Goal: Book appointment/travel/reservation

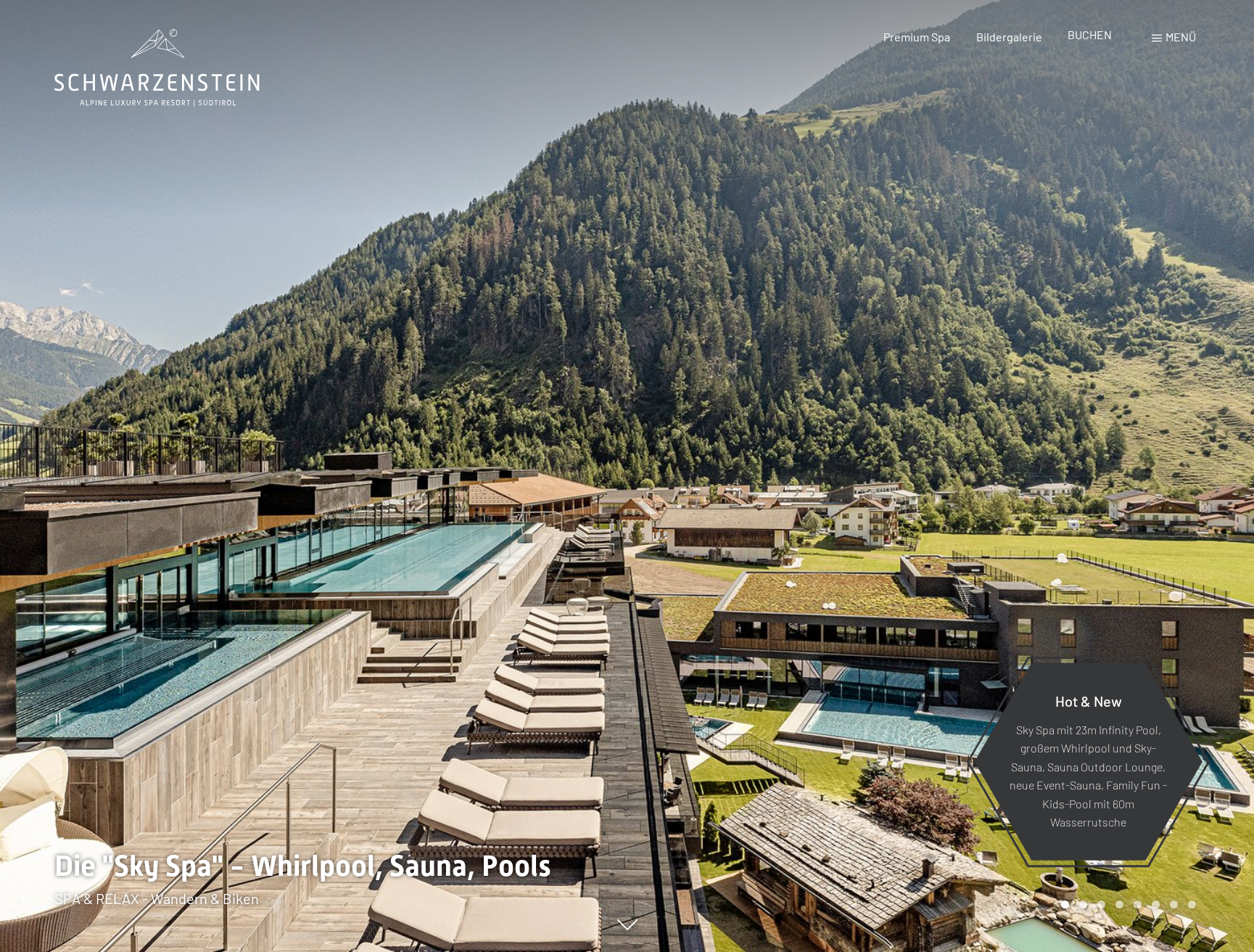
click at [1089, 35] on span "BUCHEN" at bounding box center [1090, 34] width 44 height 14
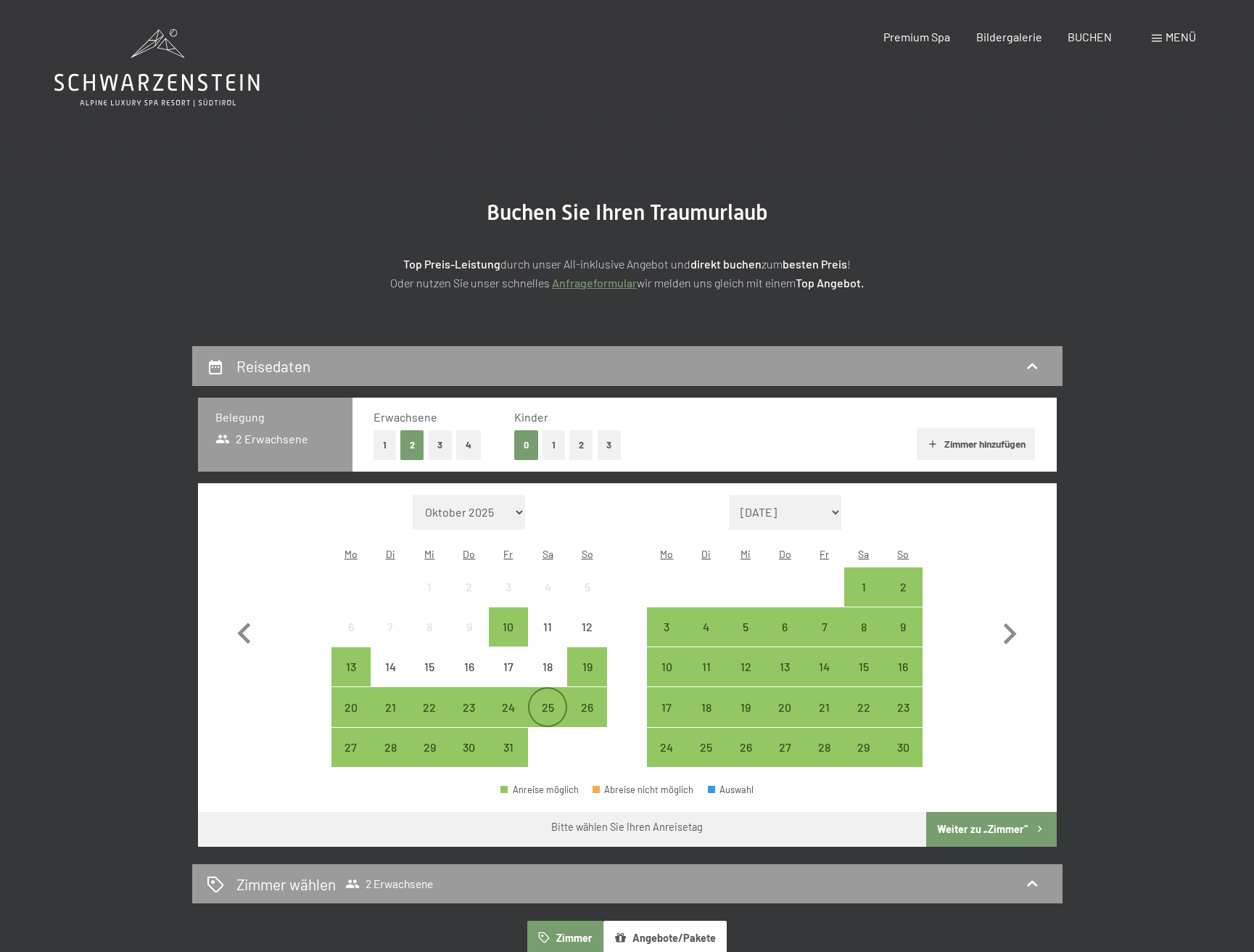
click at [550, 701] on div "25" at bounding box center [547, 719] width 37 height 37
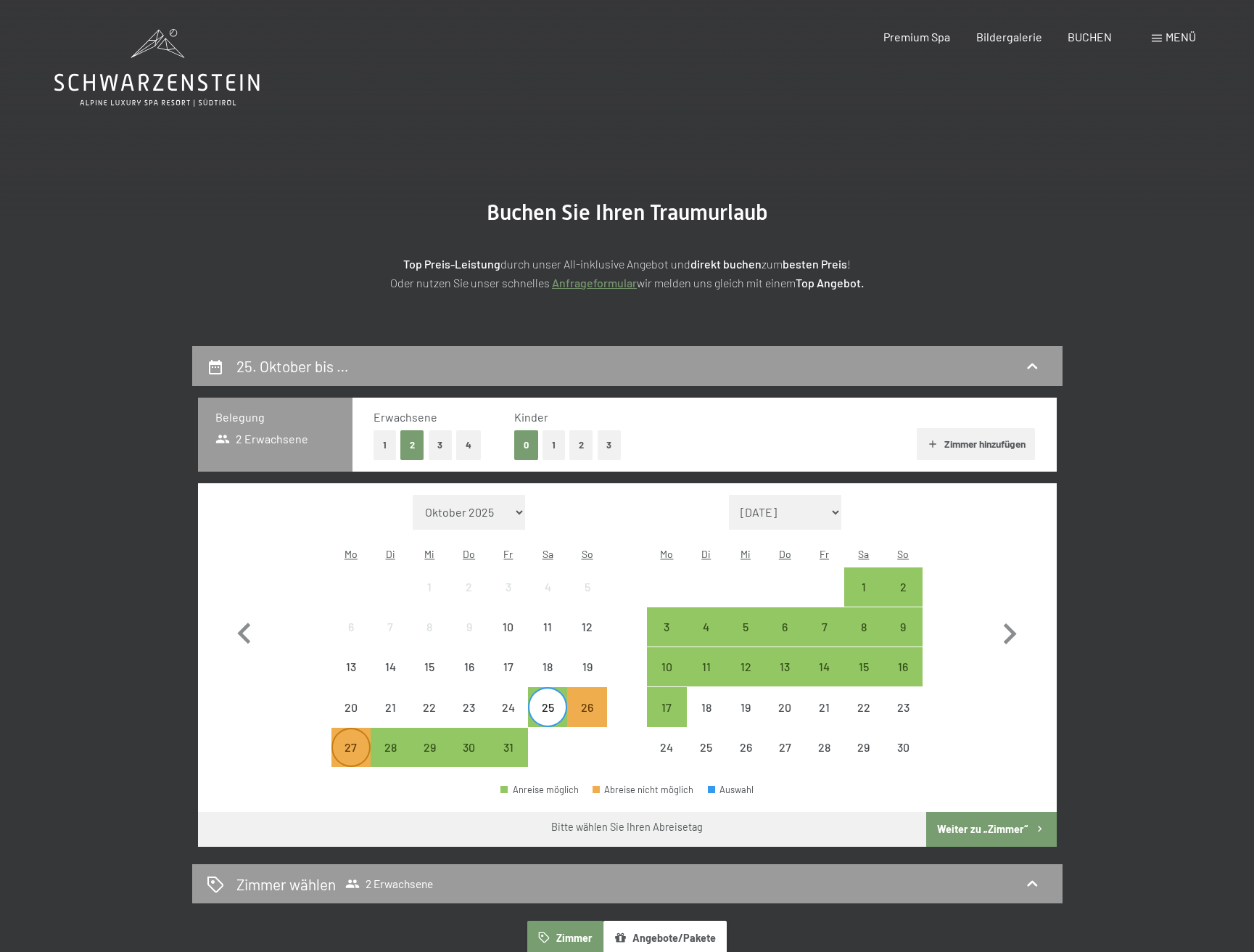
click at [353, 741] on div "27" at bounding box center [351, 759] width 37 height 37
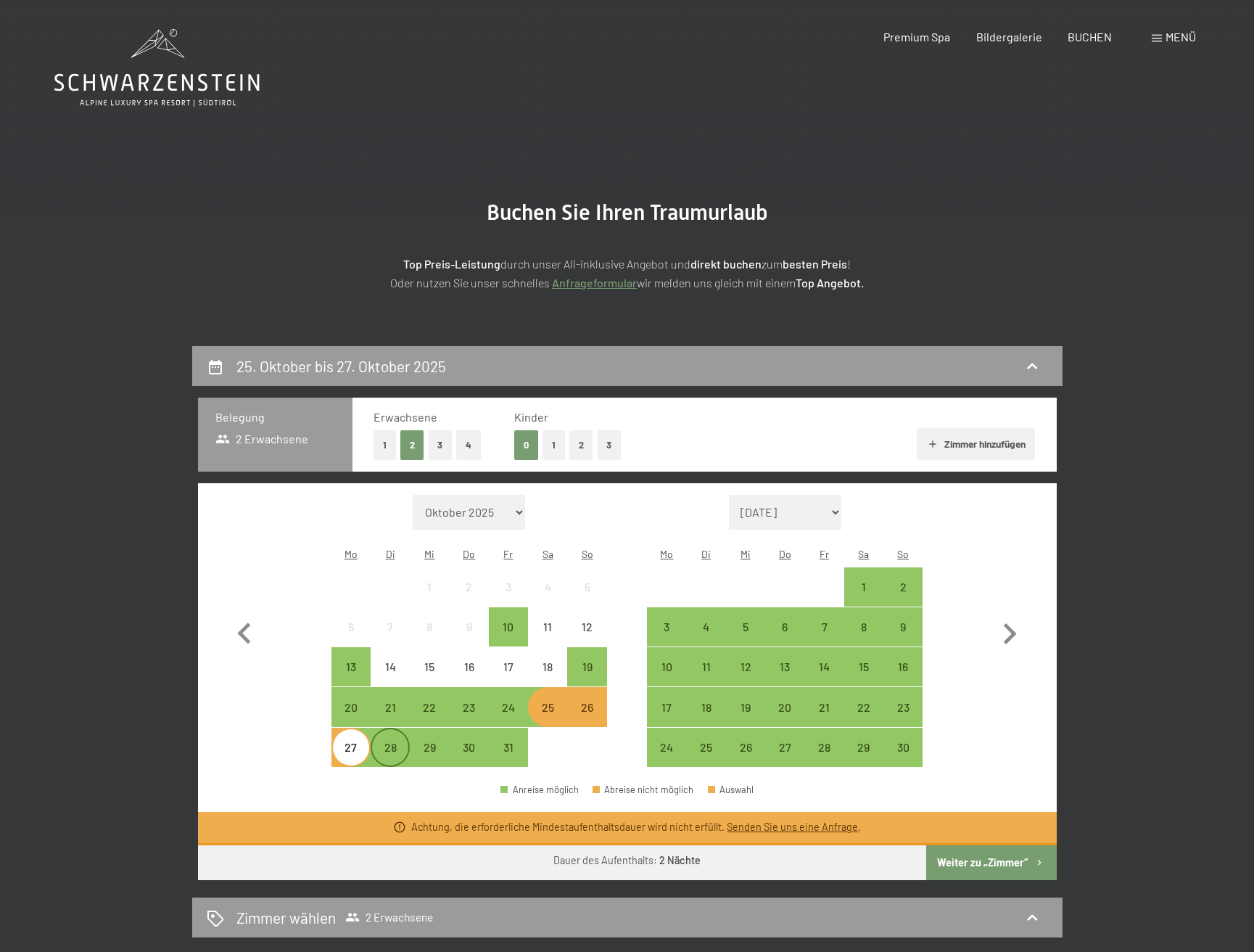
click at [388, 741] on div "28" at bounding box center [390, 759] width 37 height 37
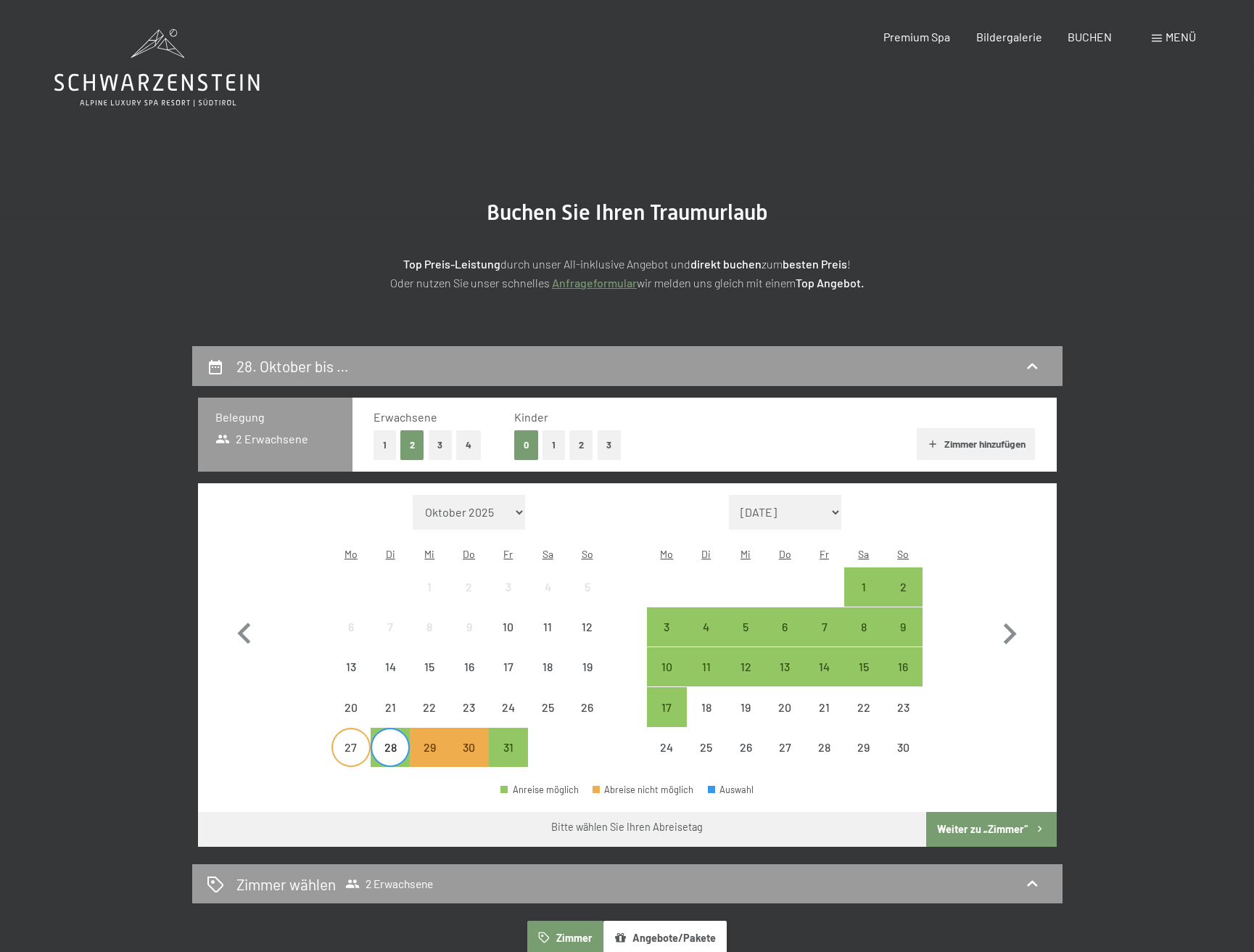
click at [354, 741] on div "27" at bounding box center [351, 759] width 37 height 37
click at [392, 701] on div "21" at bounding box center [390, 719] width 37 height 37
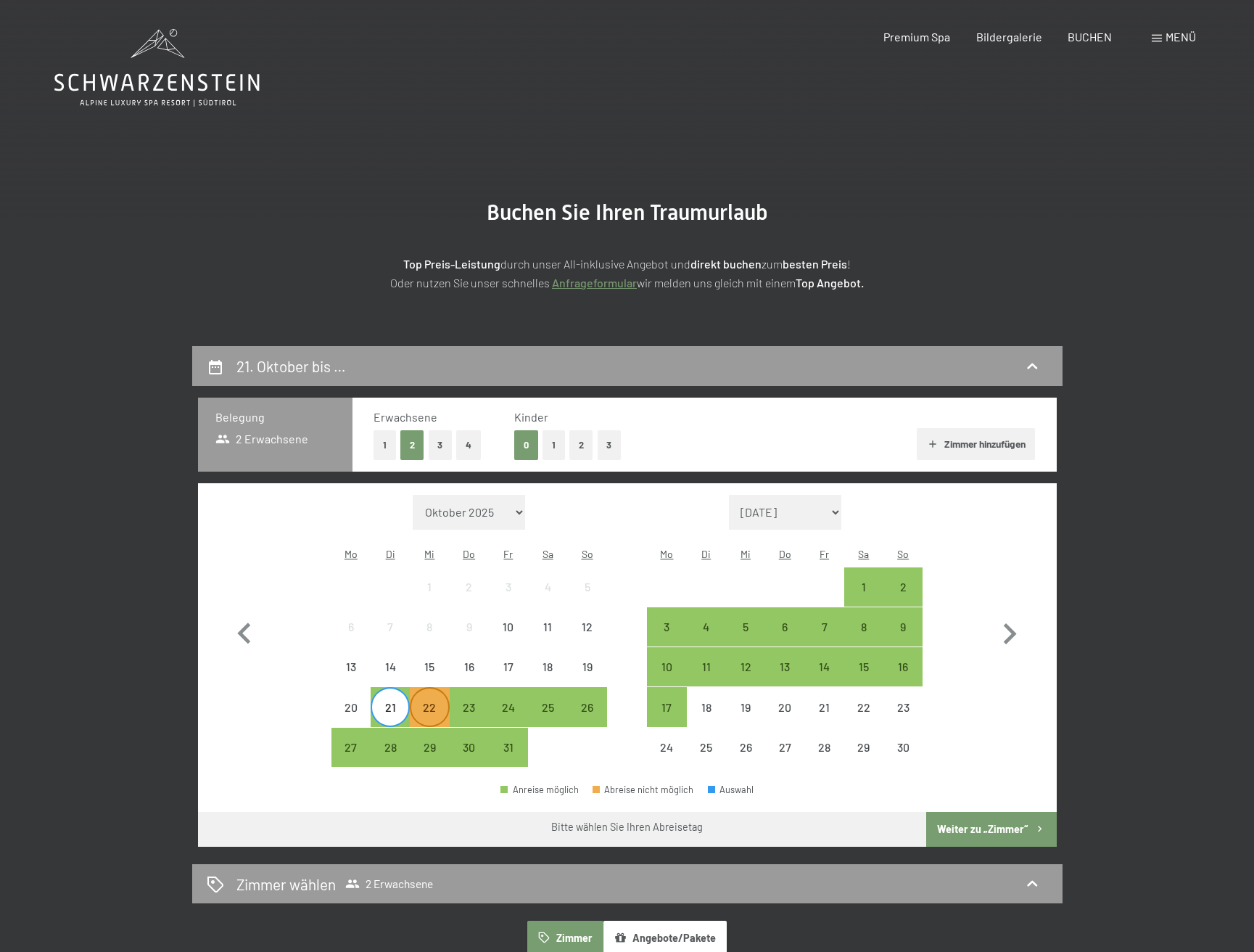
click at [430, 701] on div "22" at bounding box center [429, 719] width 37 height 37
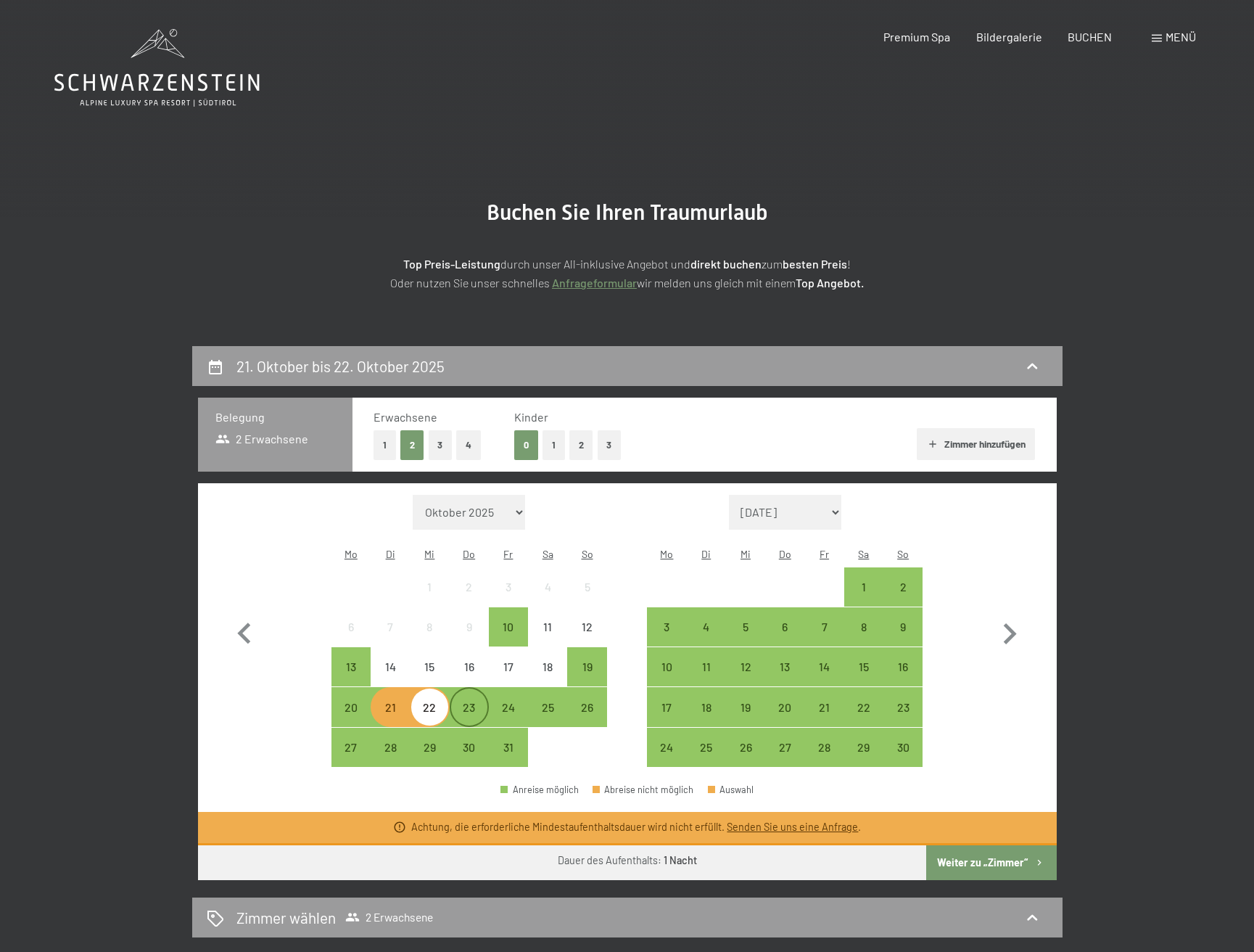
click at [470, 701] on div "23" at bounding box center [469, 719] width 37 height 37
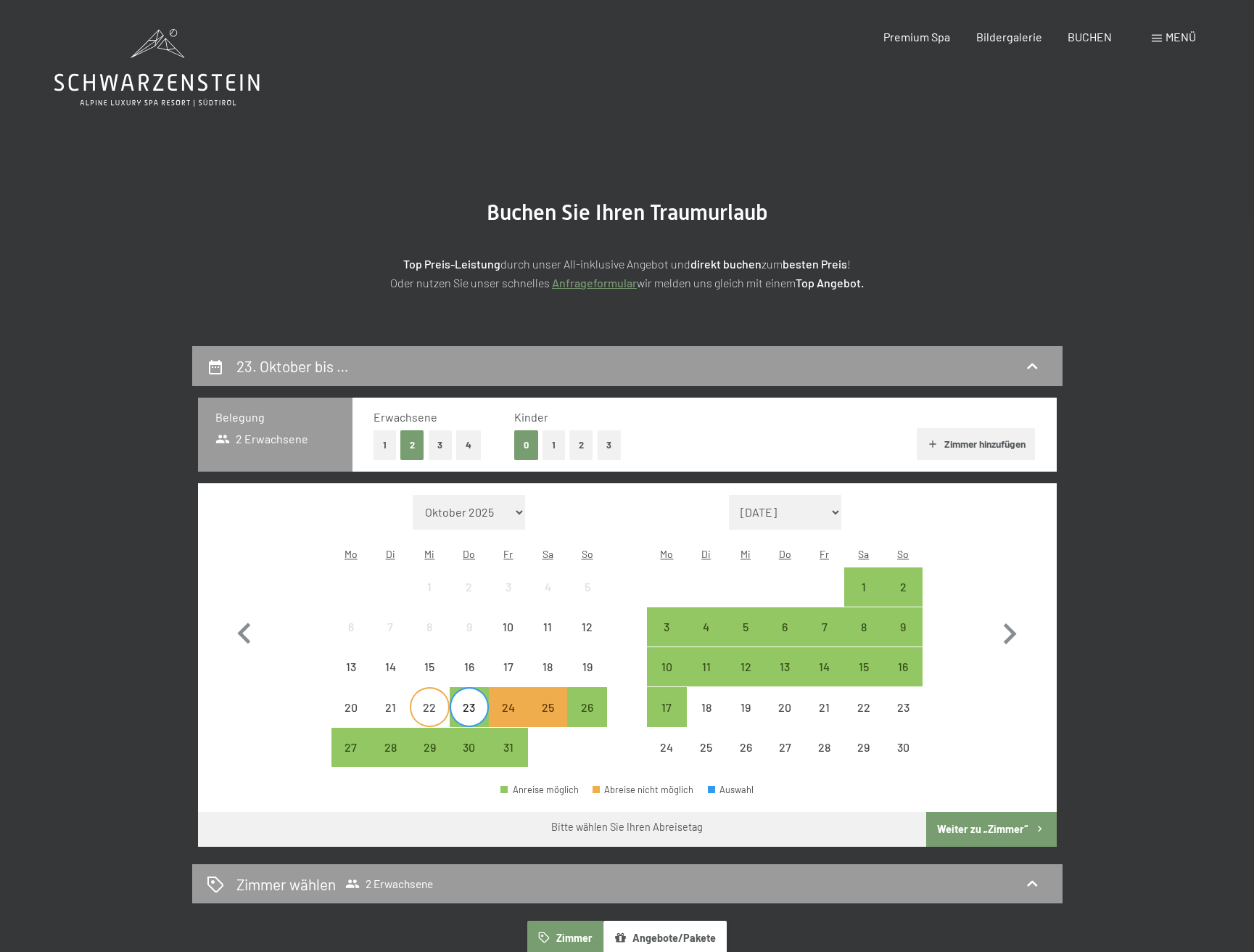
click at [433, 701] on div "22" at bounding box center [429, 719] width 37 height 37
click at [550, 621] on div "11" at bounding box center [547, 639] width 37 height 37
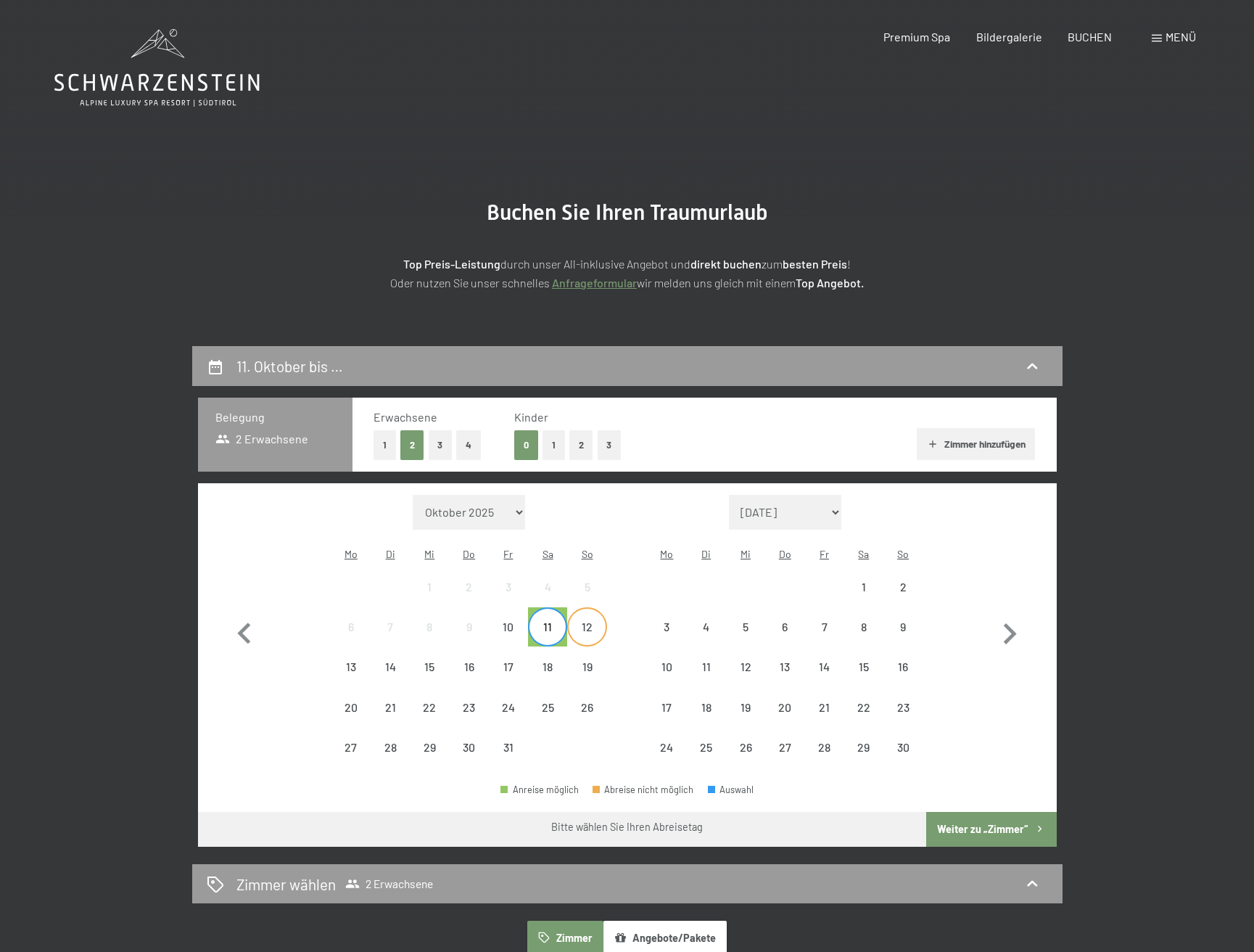
click at [586, 621] on div "12" at bounding box center [586, 639] width 37 height 37
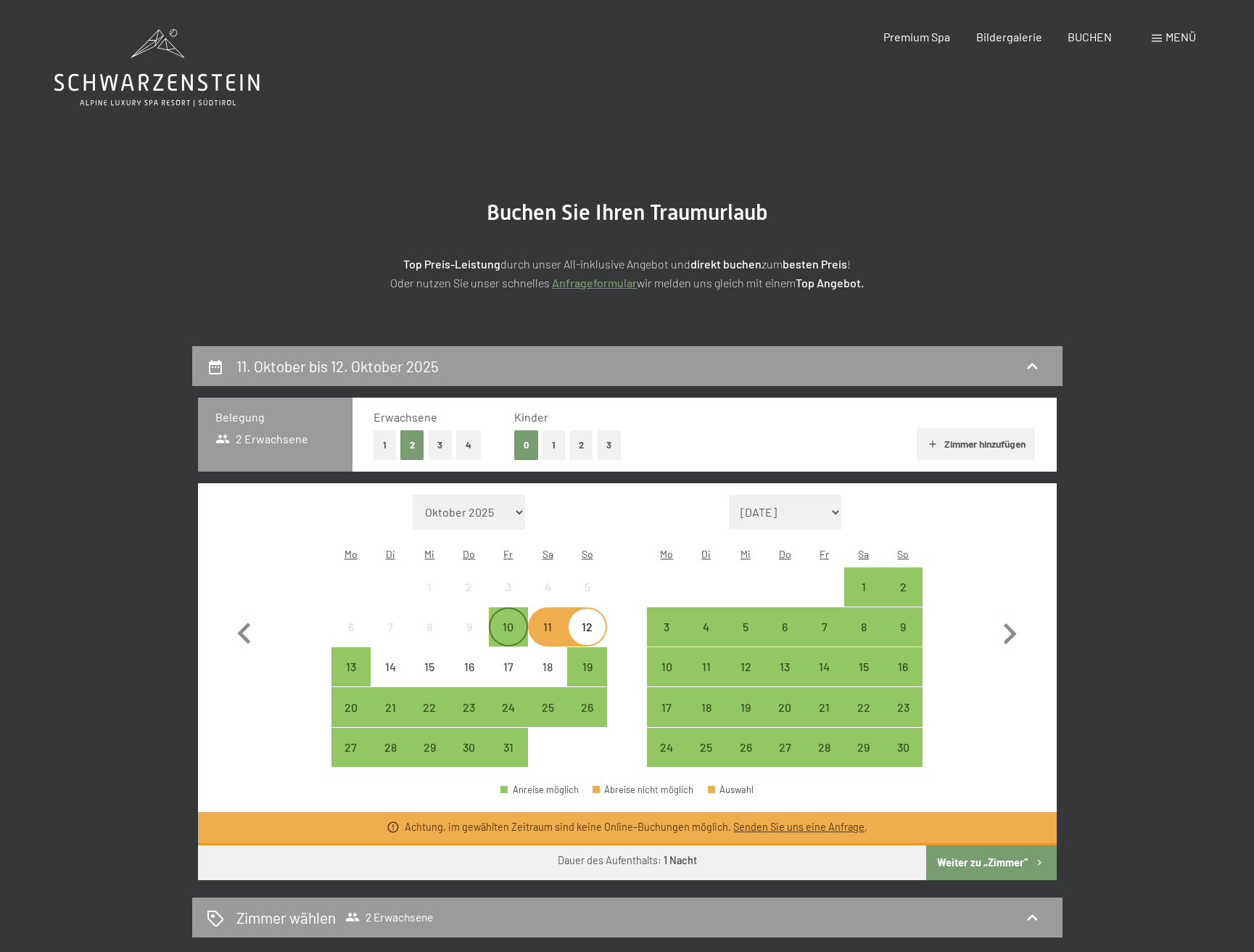
click at [508, 621] on div "10" at bounding box center [508, 639] width 37 height 37
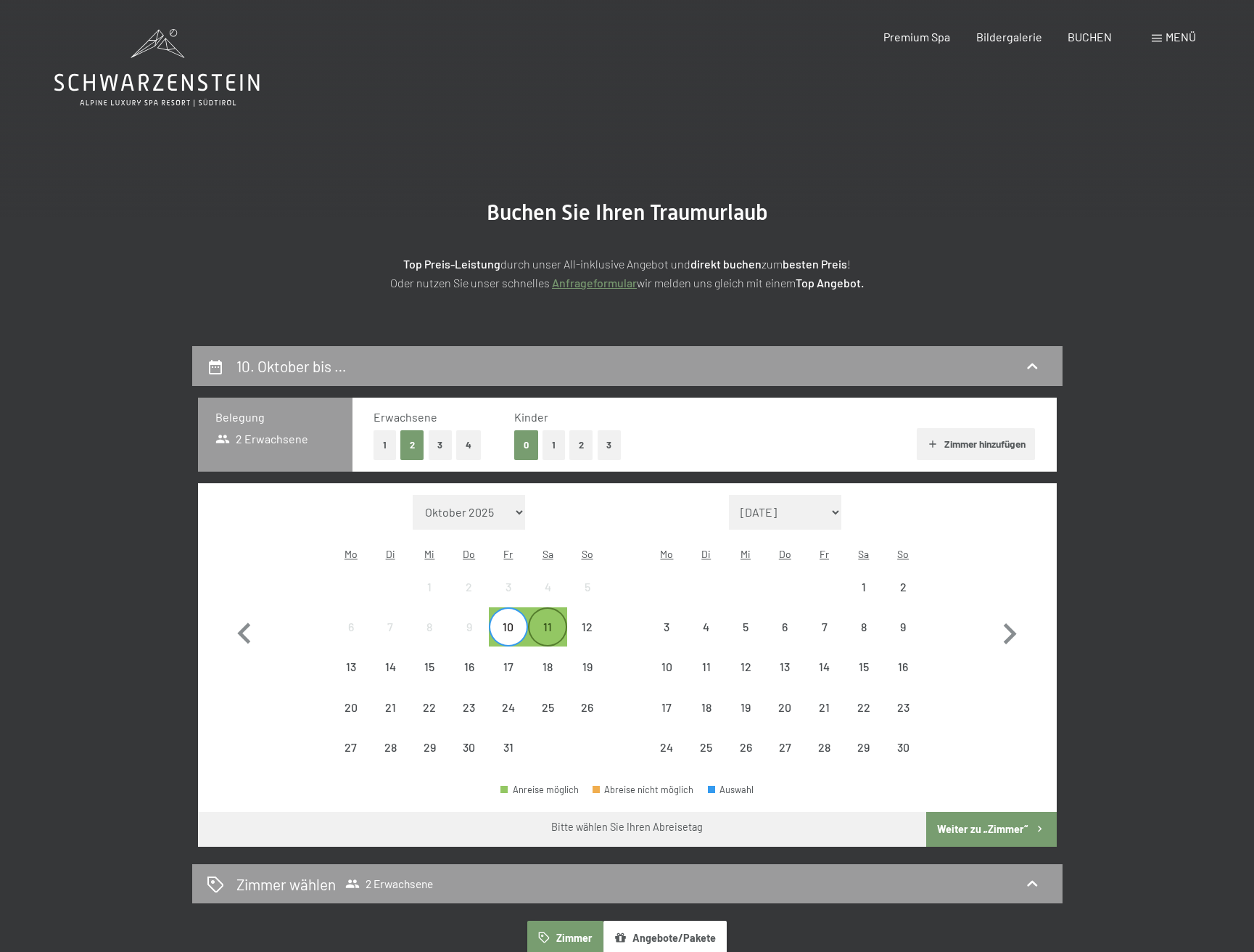
click at [551, 621] on div "11" at bounding box center [547, 639] width 37 height 37
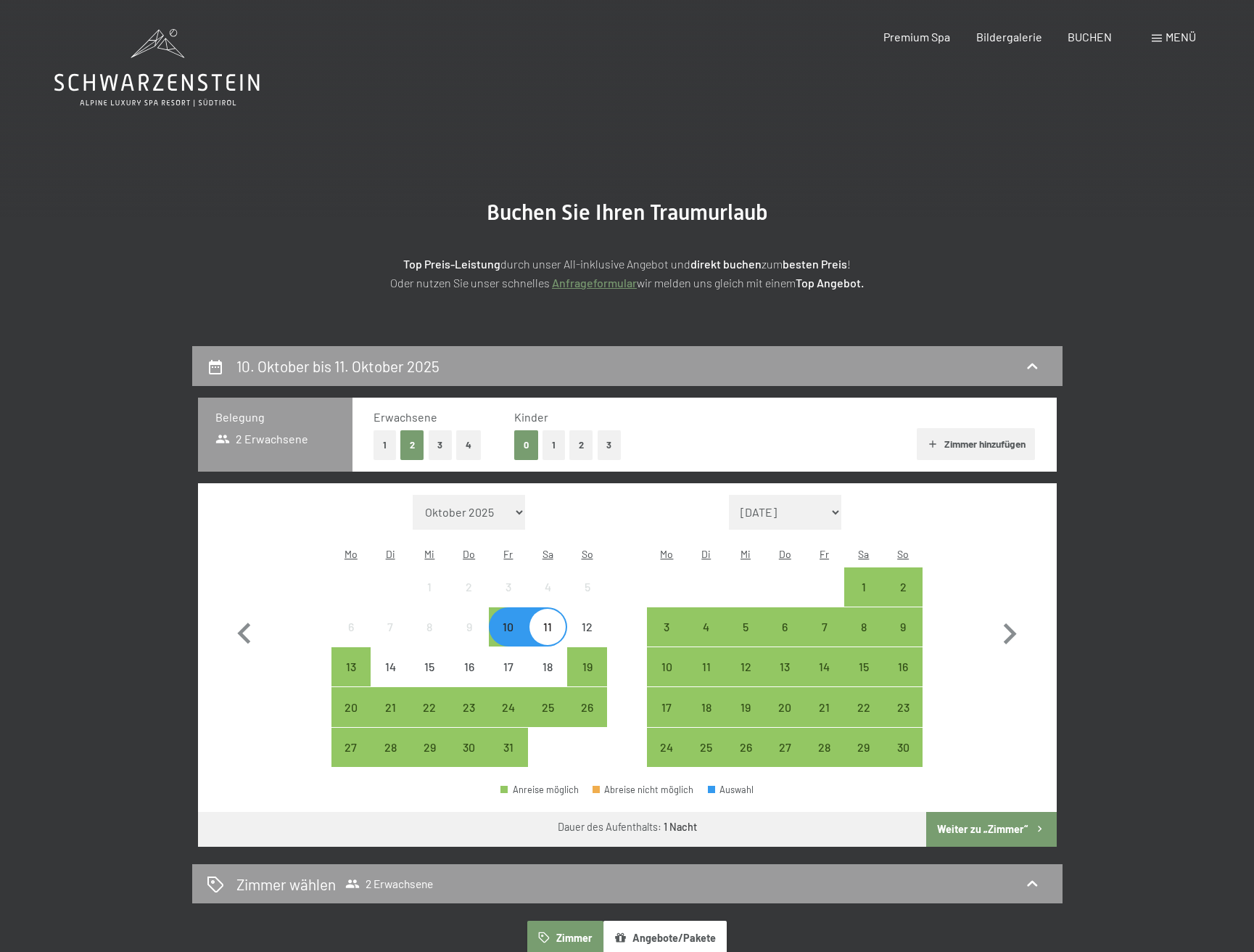
click at [967, 812] on button "Weiter zu „Zimmer“" at bounding box center [991, 829] width 129 height 35
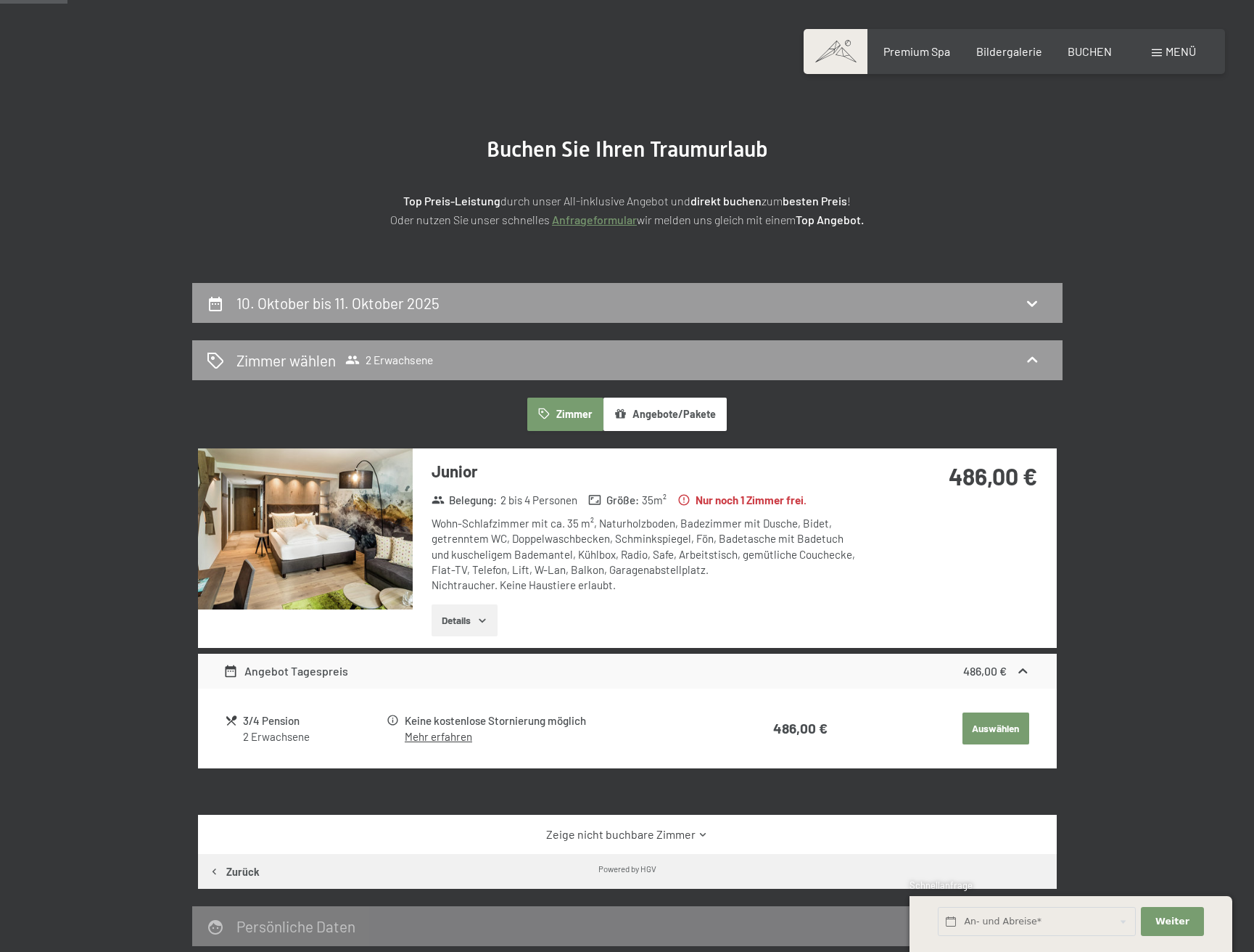
scroll to position [63, 0]
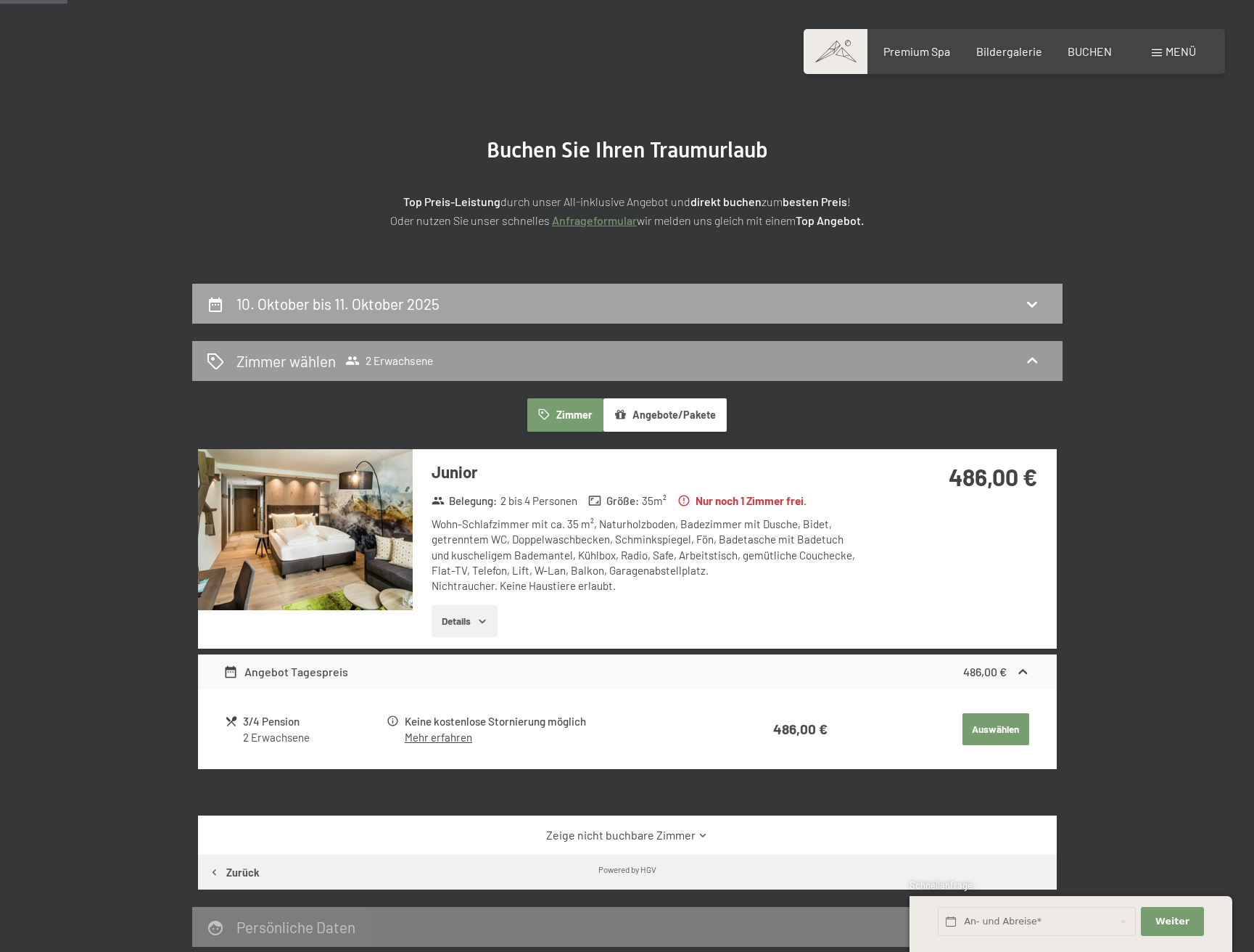
click at [370, 296] on h2 "10. Oktober bis 11. Oktober 2025" at bounding box center [337, 304] width 203 height 18
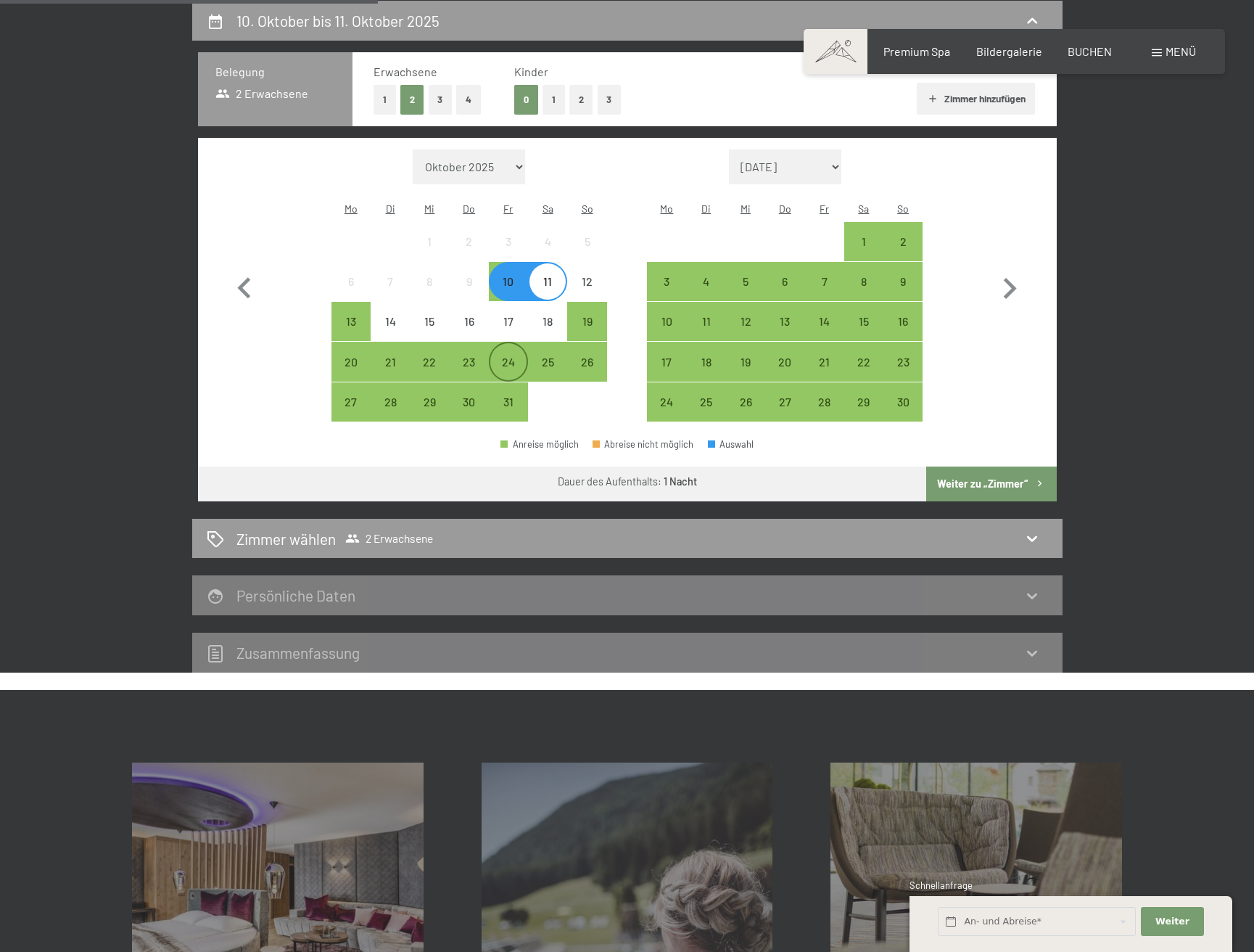
click at [507, 356] on div "24" at bounding box center [508, 374] width 37 height 37
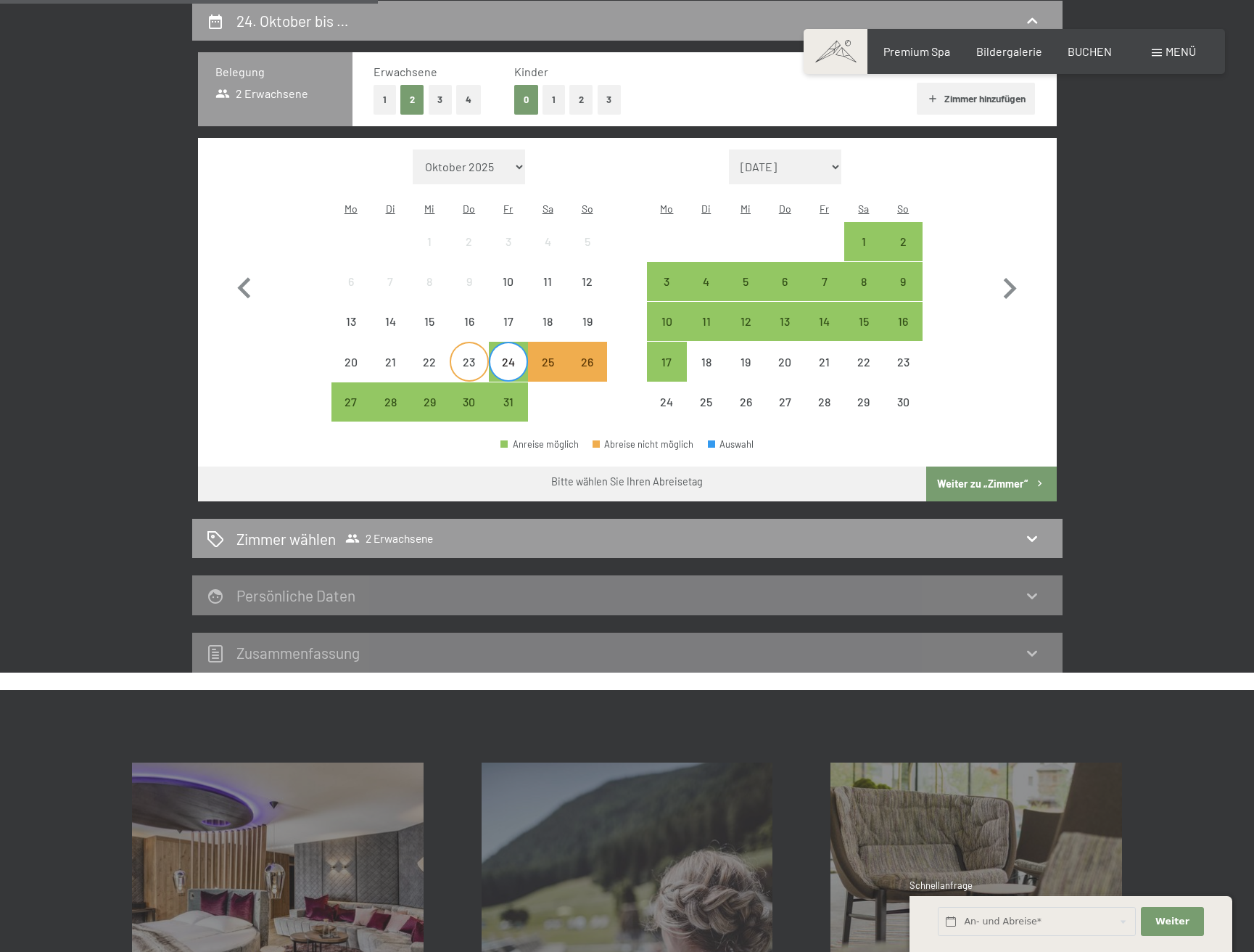
click at [461, 356] on div "23" at bounding box center [469, 374] width 37 height 37
click at [435, 356] on div "22" at bounding box center [429, 374] width 37 height 37
click at [395, 356] on div "21" at bounding box center [390, 374] width 37 height 37
click at [354, 356] on div "20" at bounding box center [351, 374] width 37 height 37
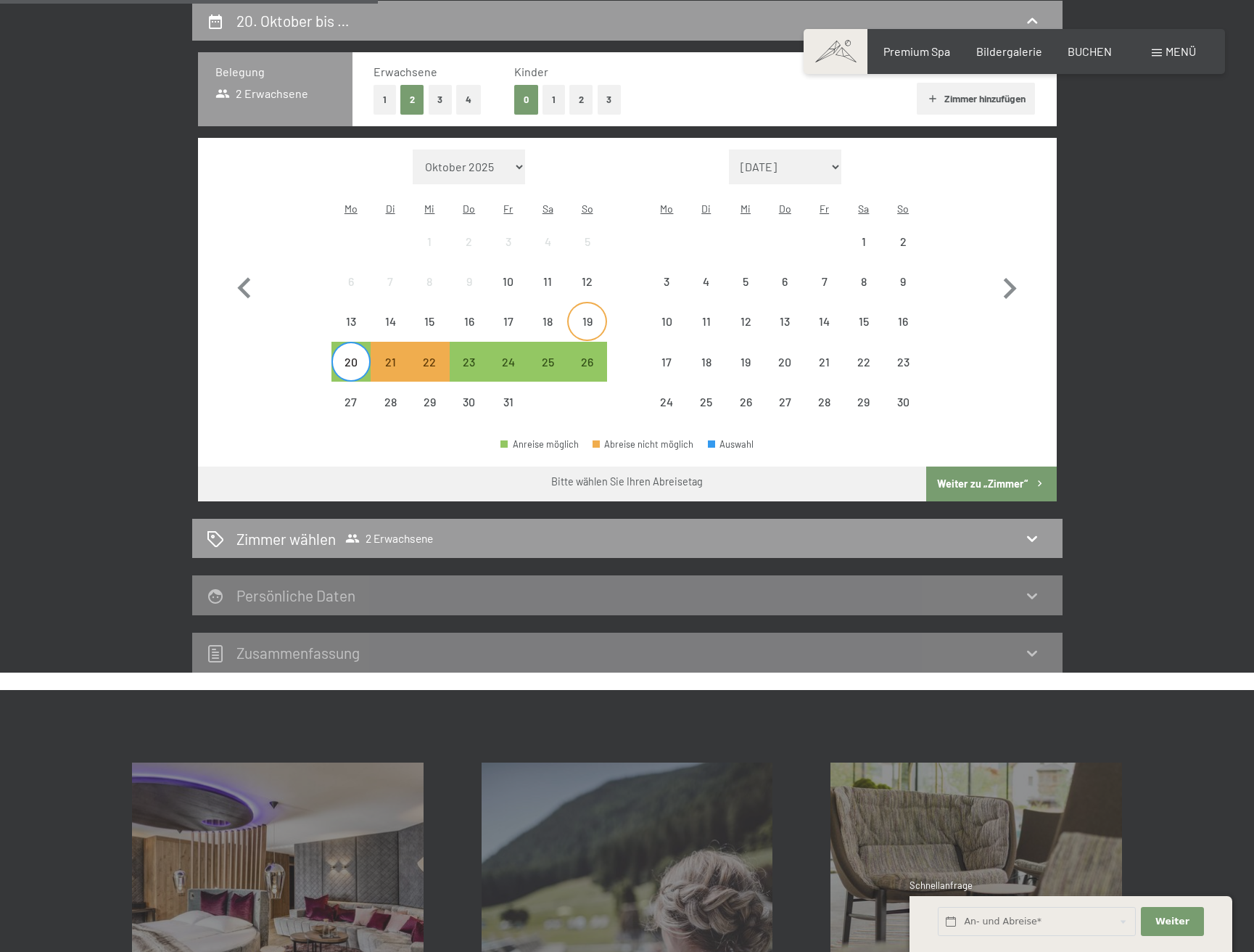
click at [593, 316] on div "19" at bounding box center [586, 334] width 37 height 37
click at [356, 356] on div "20" at bounding box center [351, 374] width 37 height 37
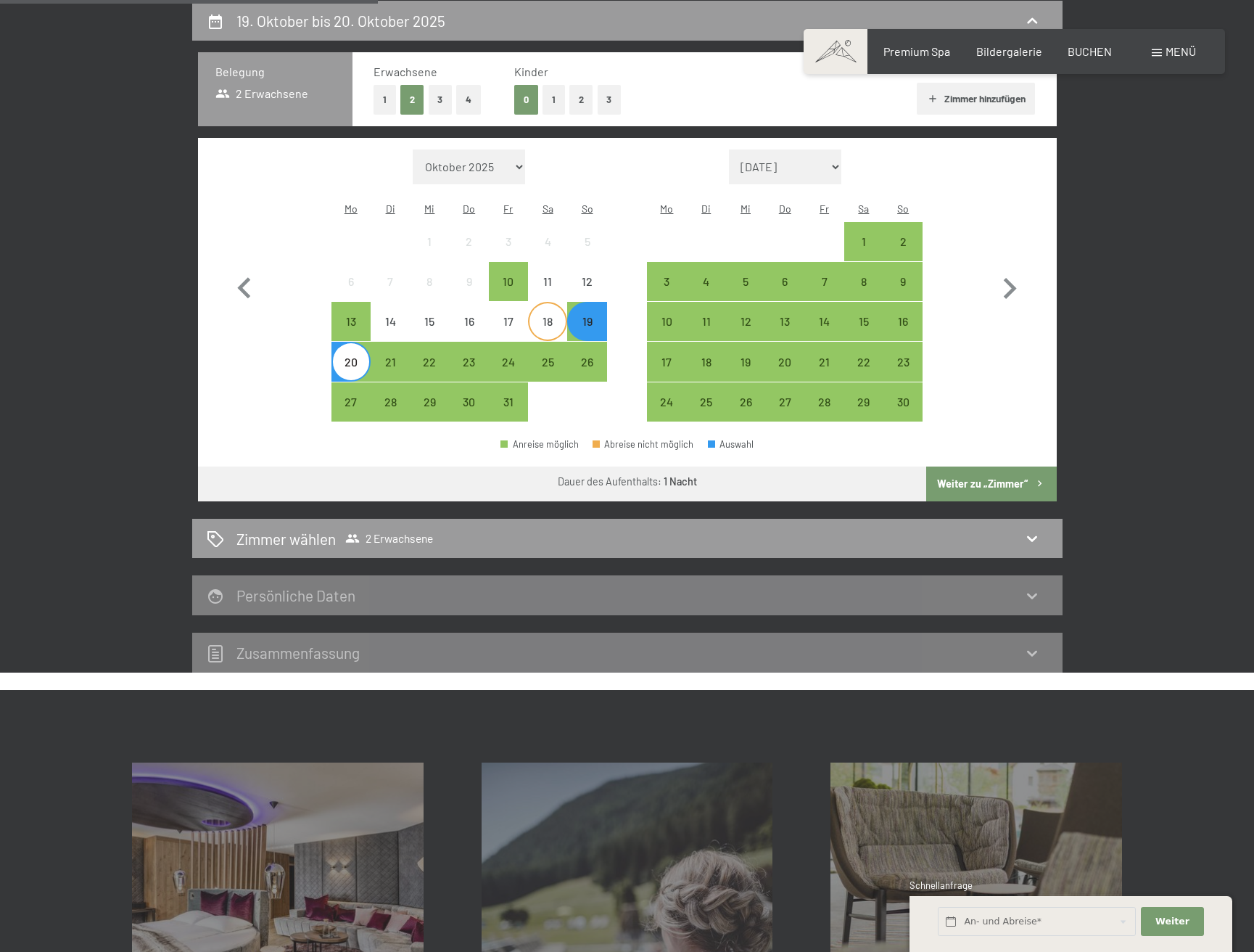
click at [548, 316] on div "18" at bounding box center [547, 334] width 37 height 37
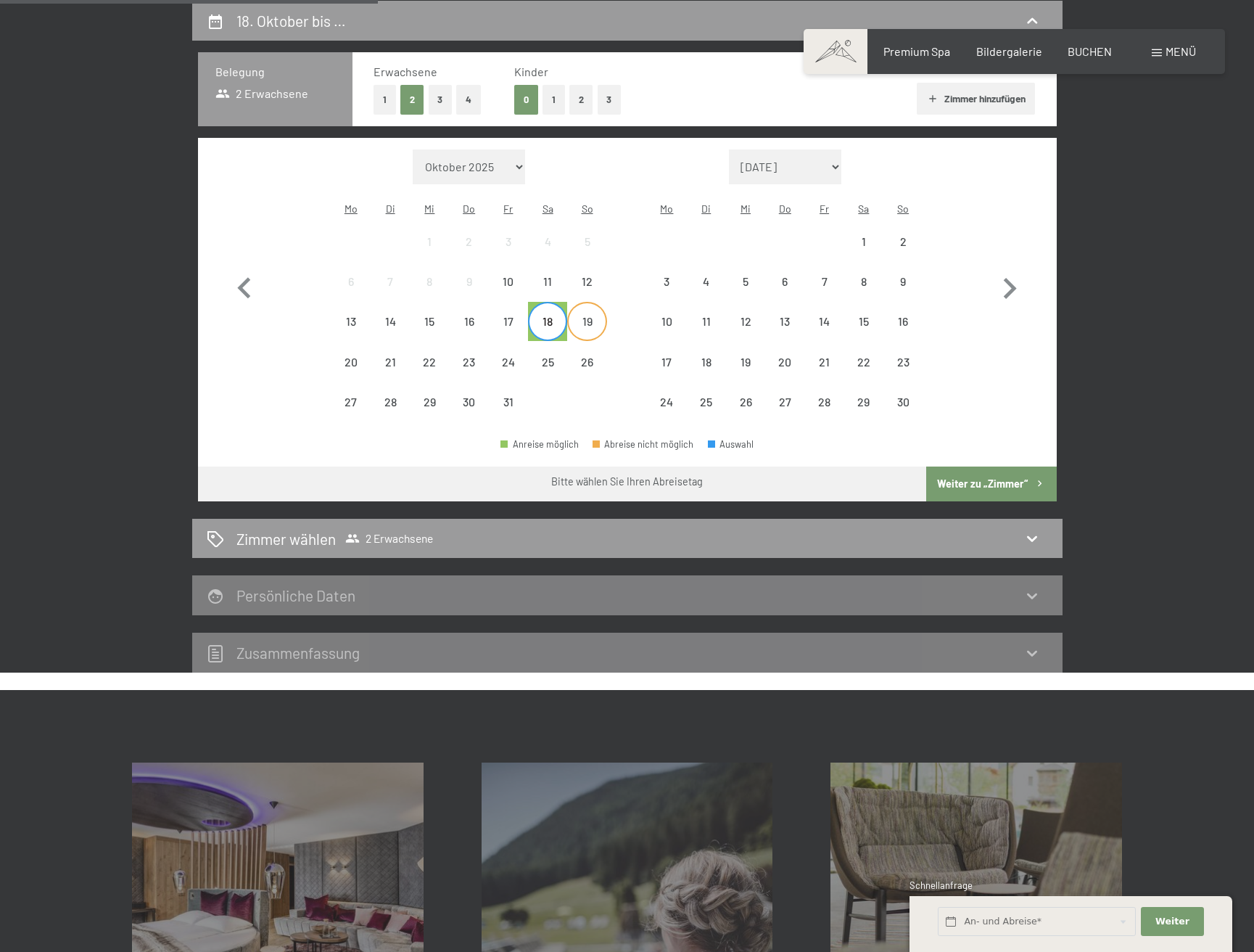
click at [581, 316] on div "19" at bounding box center [586, 334] width 37 height 37
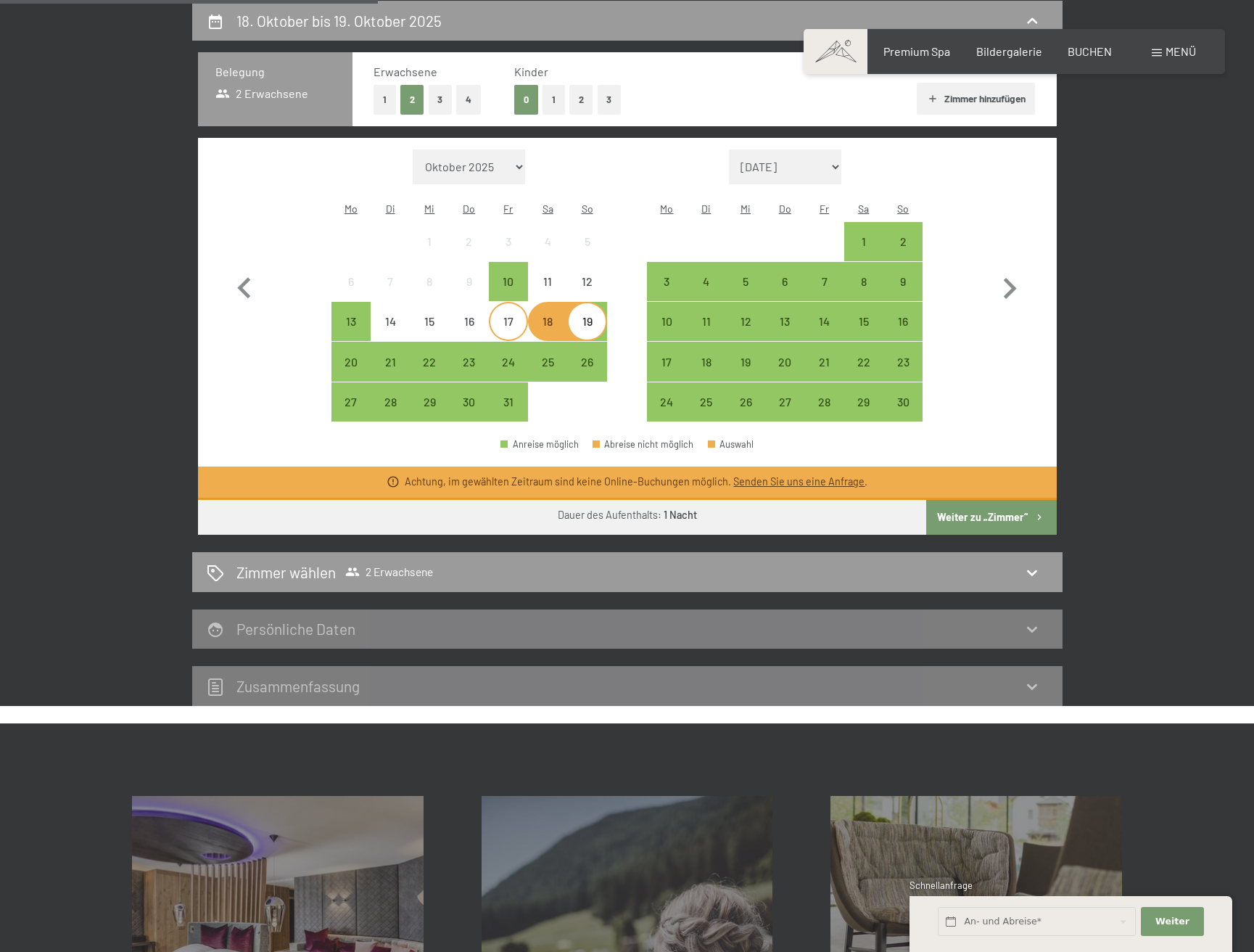
click at [508, 316] on div "17" at bounding box center [508, 334] width 37 height 37
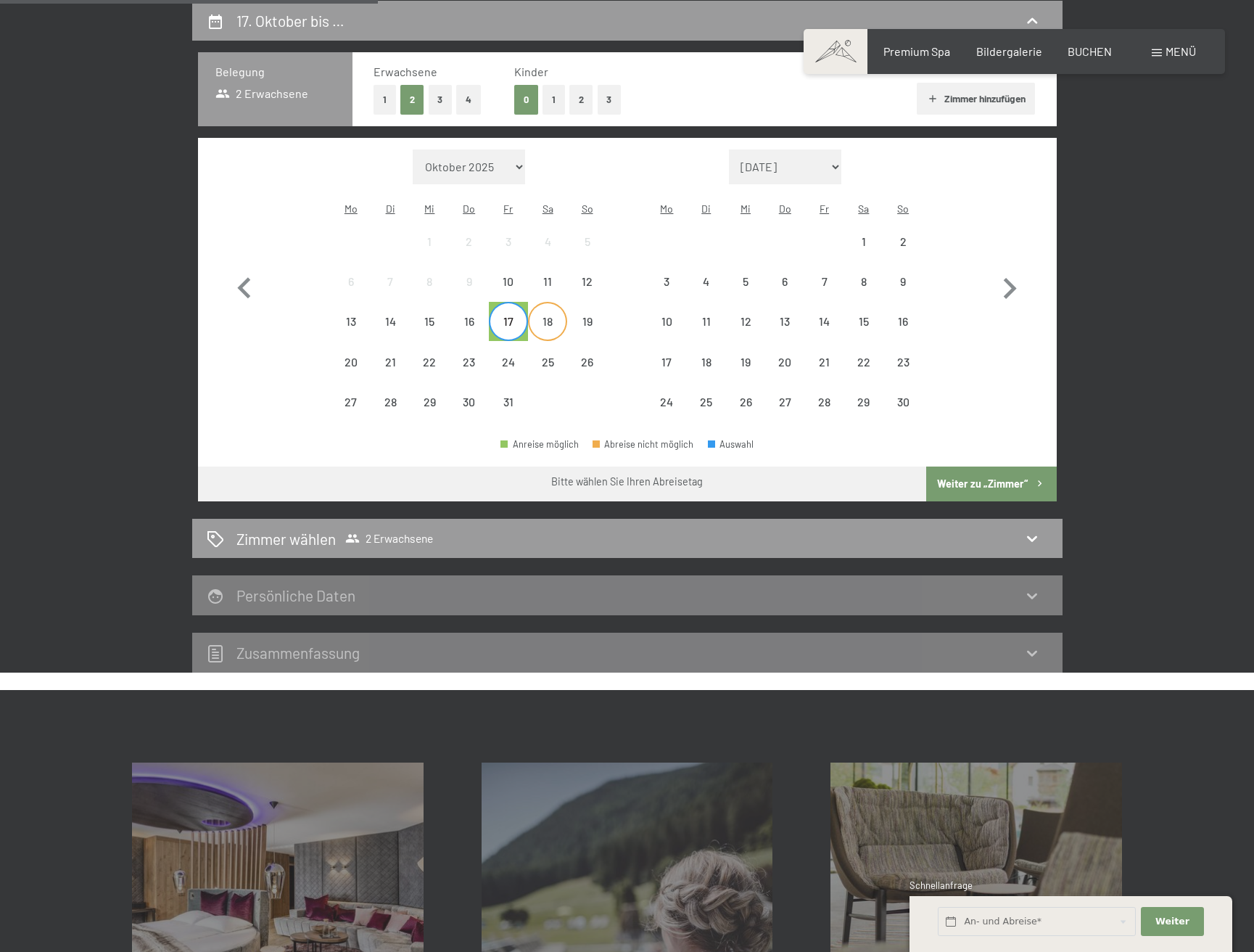
click at [550, 316] on div "18" at bounding box center [547, 334] width 37 height 37
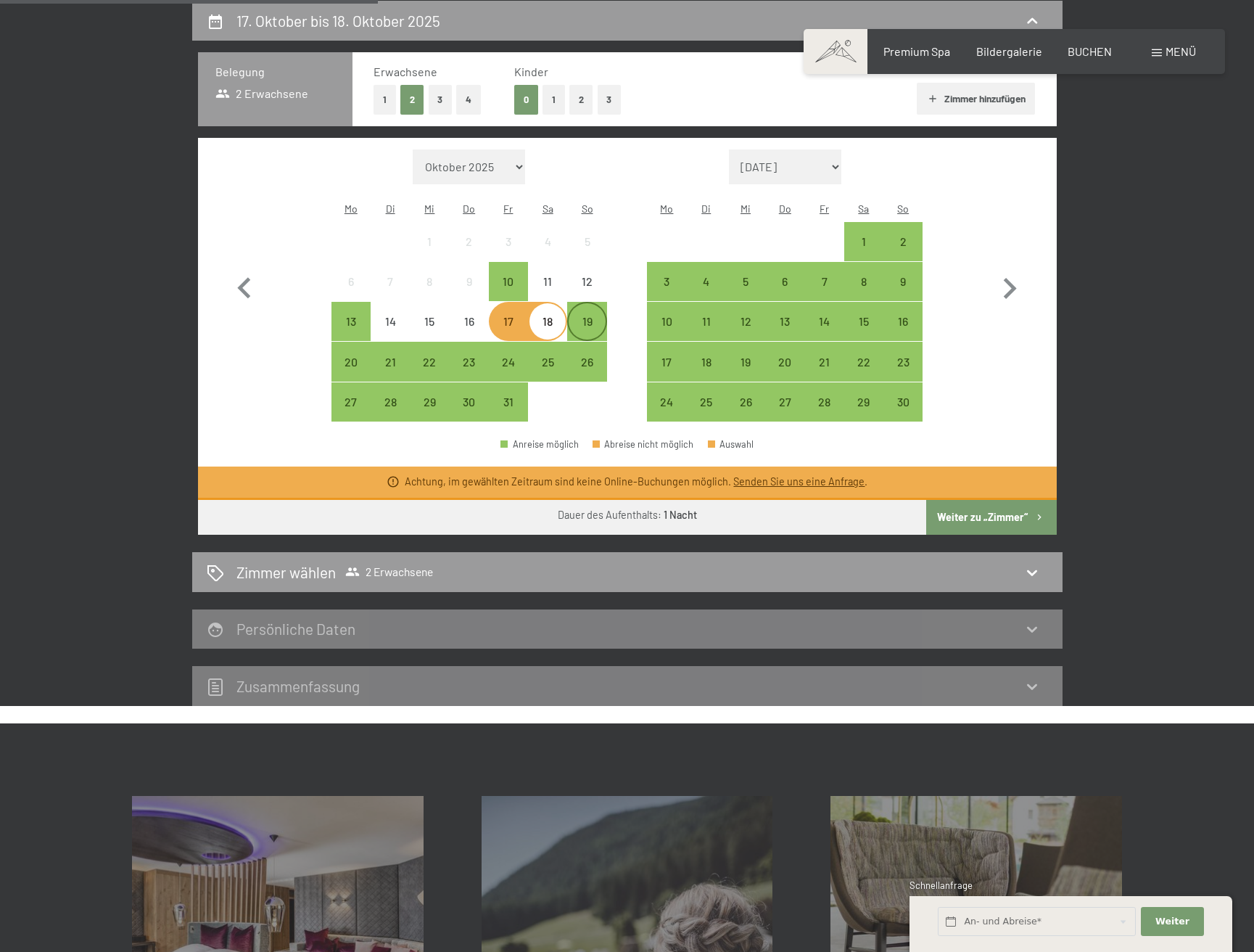
drag, startPoint x: 581, startPoint y: 301, endPoint x: 569, endPoint y: 309, distance: 14.4
click at [581, 316] on div "19" at bounding box center [586, 334] width 37 height 37
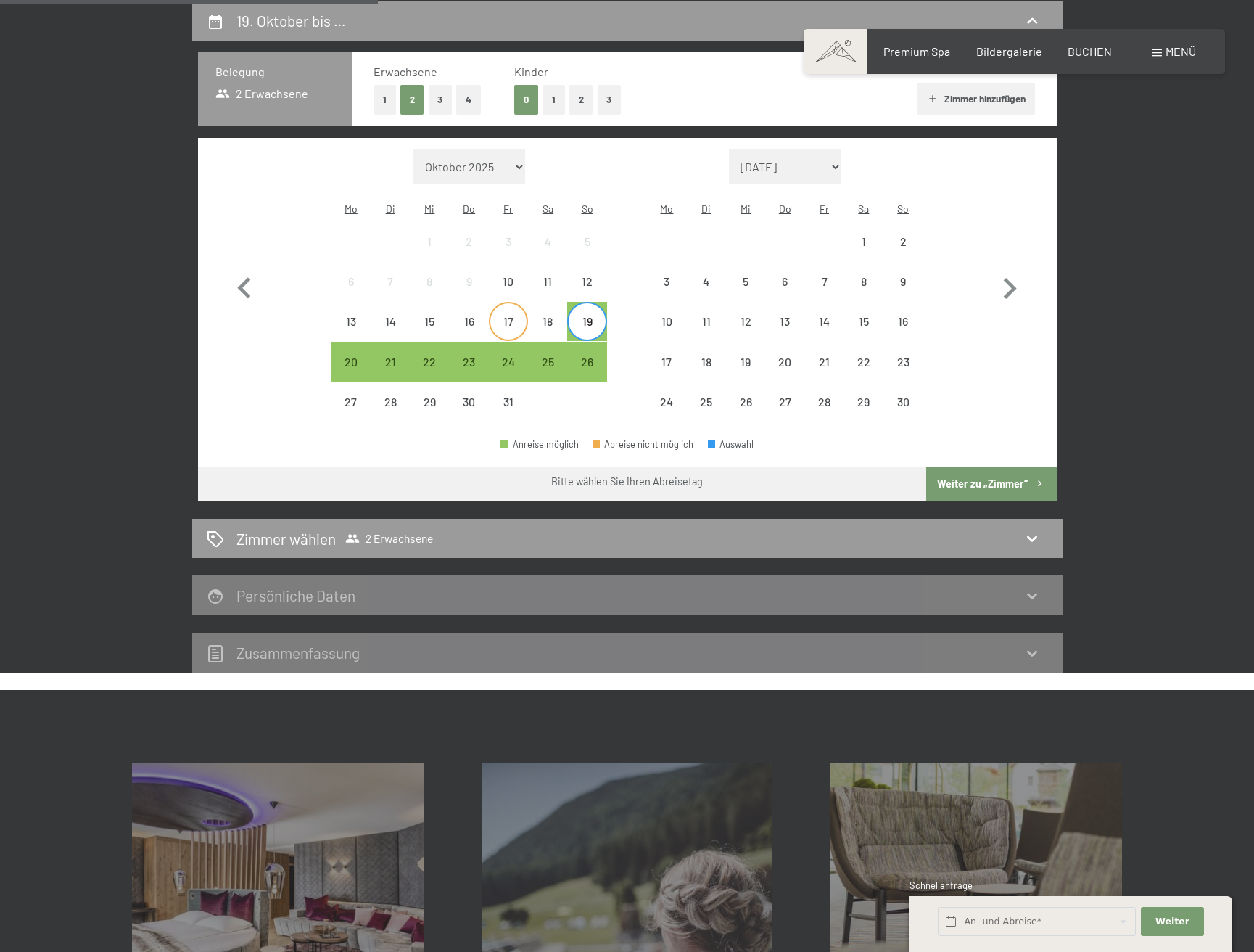
click at [509, 303] on div "17" at bounding box center [508, 321] width 37 height 37
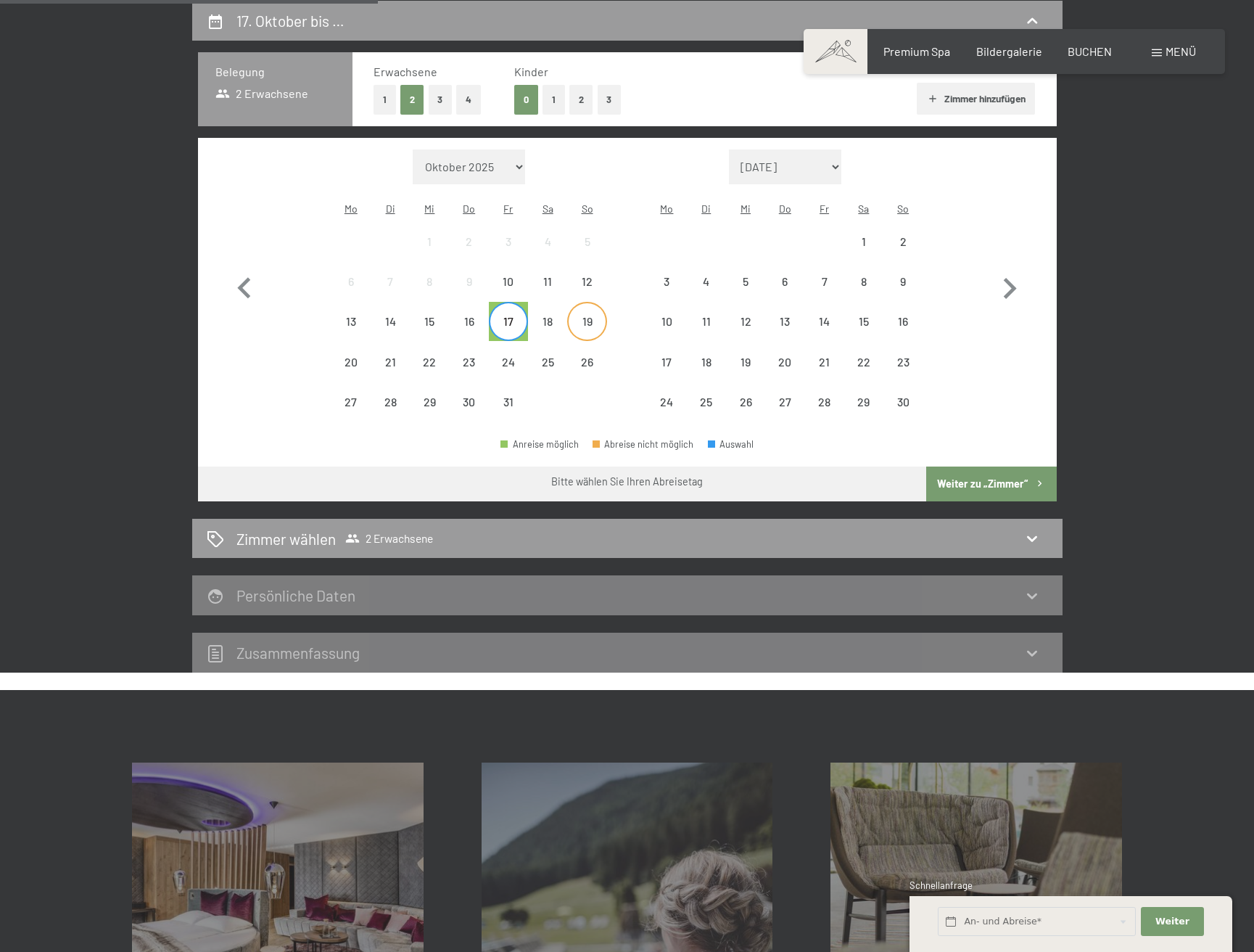
click at [582, 316] on div "19" at bounding box center [586, 334] width 37 height 37
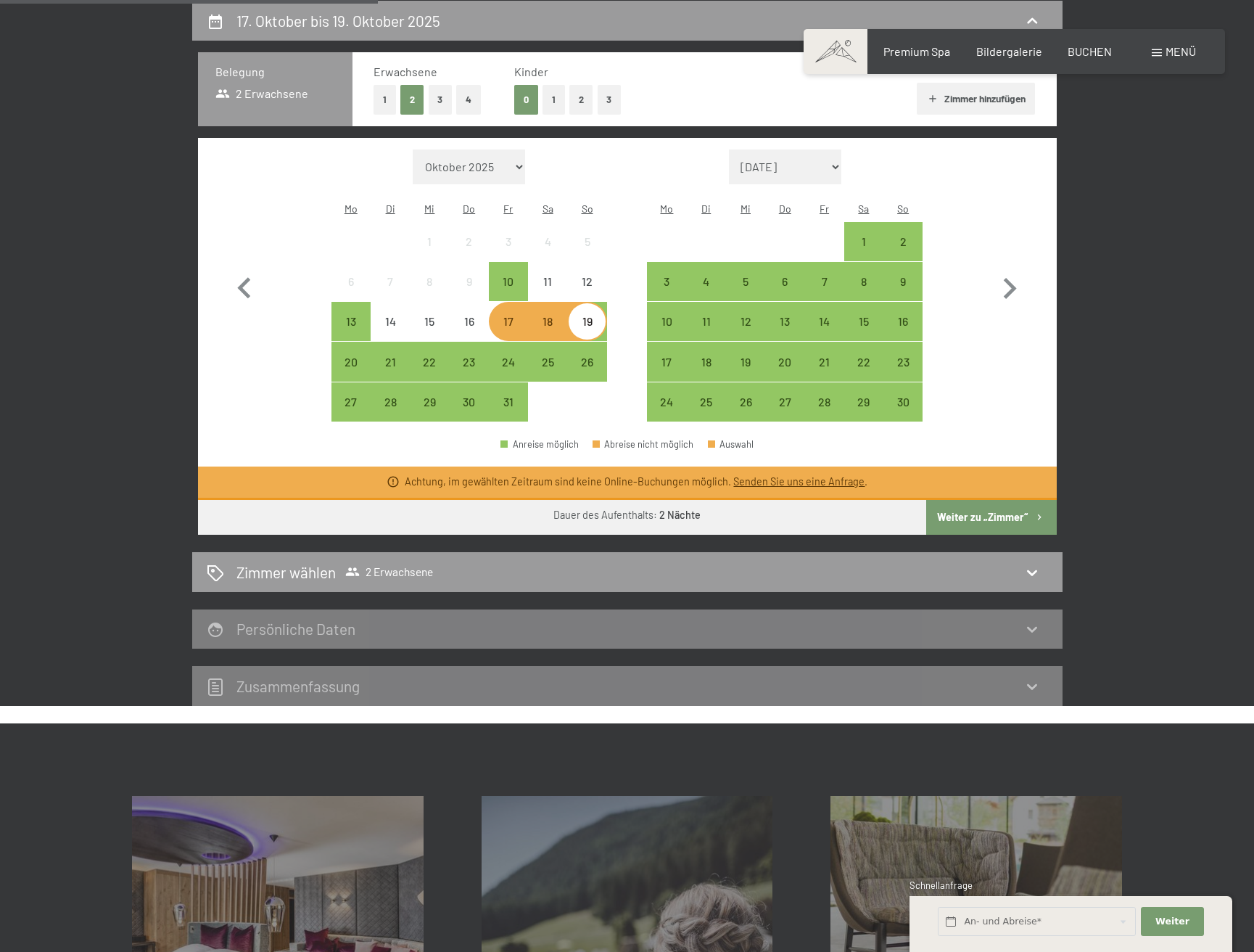
click at [506, 316] on div "17" at bounding box center [508, 334] width 37 height 37
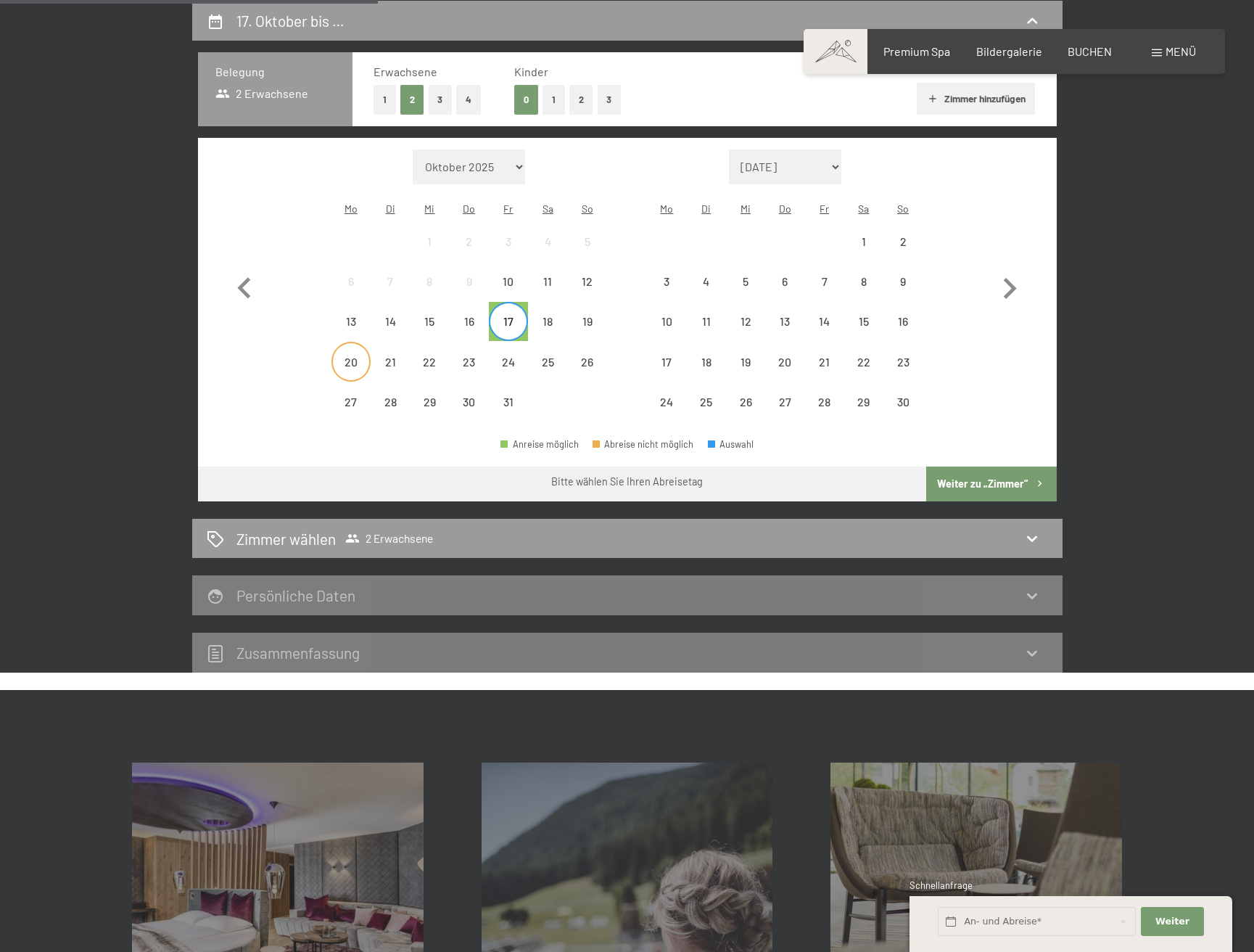
click at [356, 356] on div "20" at bounding box center [351, 374] width 37 height 37
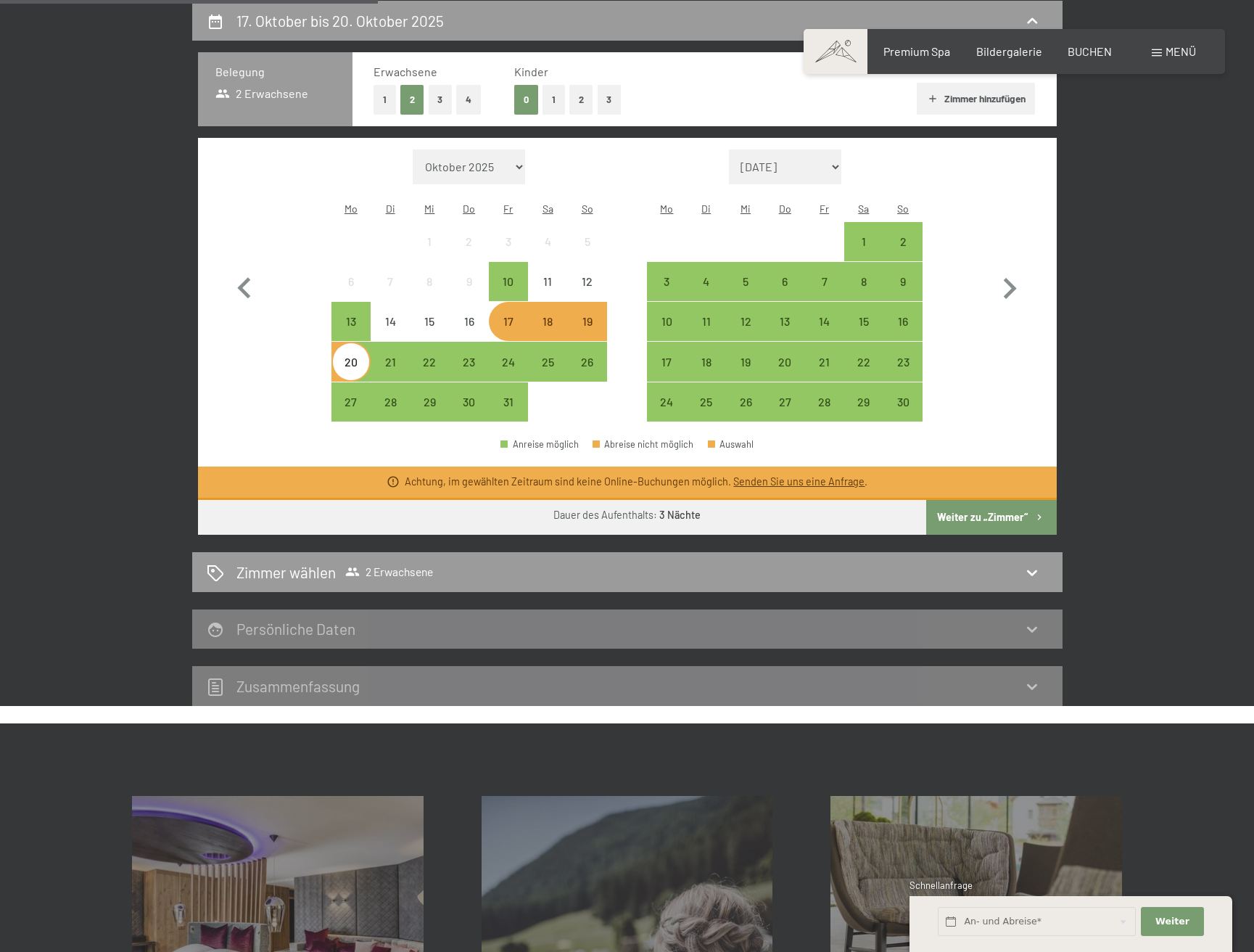
click at [510, 316] on div "17" at bounding box center [508, 334] width 37 height 37
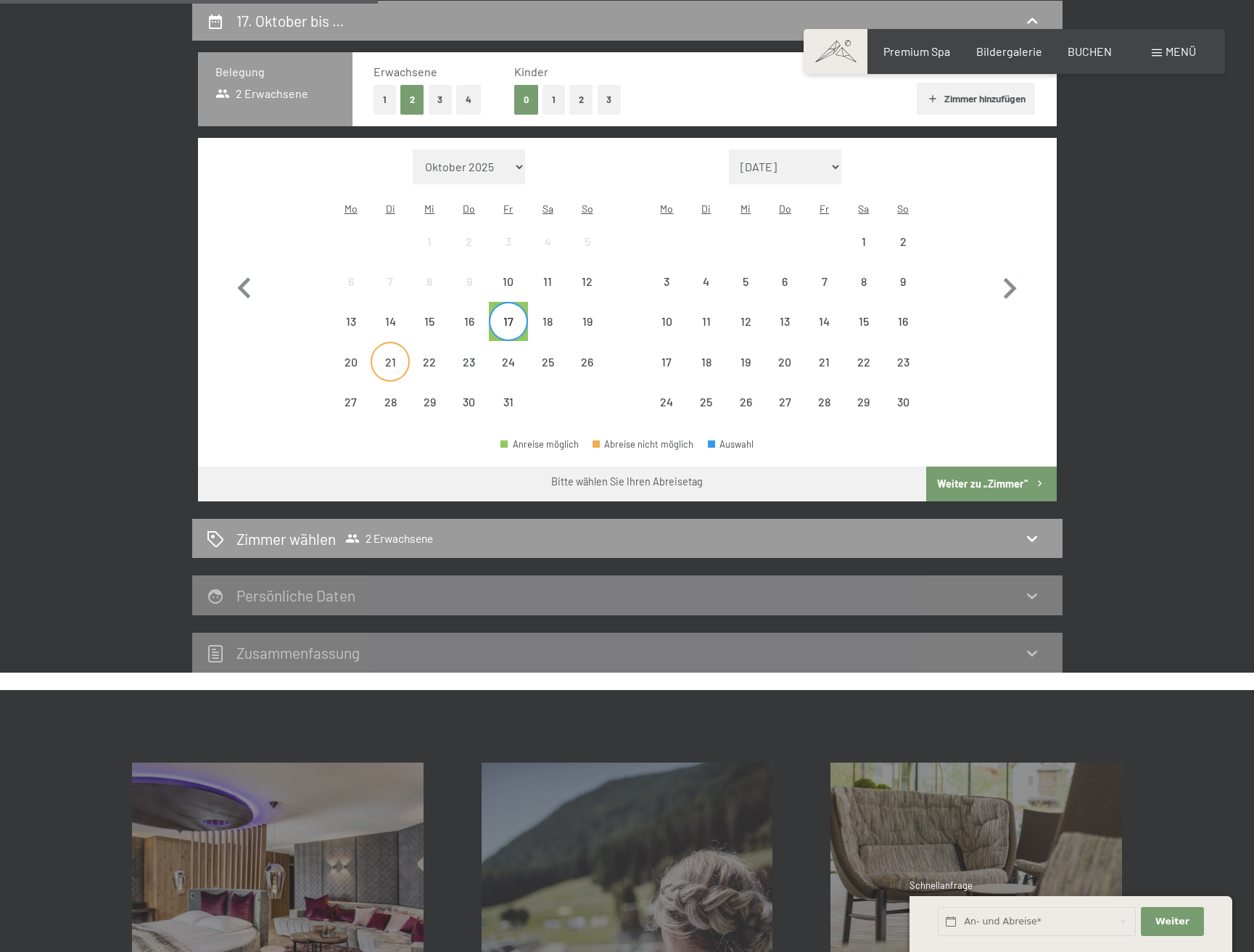
click at [385, 356] on div "21" at bounding box center [390, 374] width 37 height 37
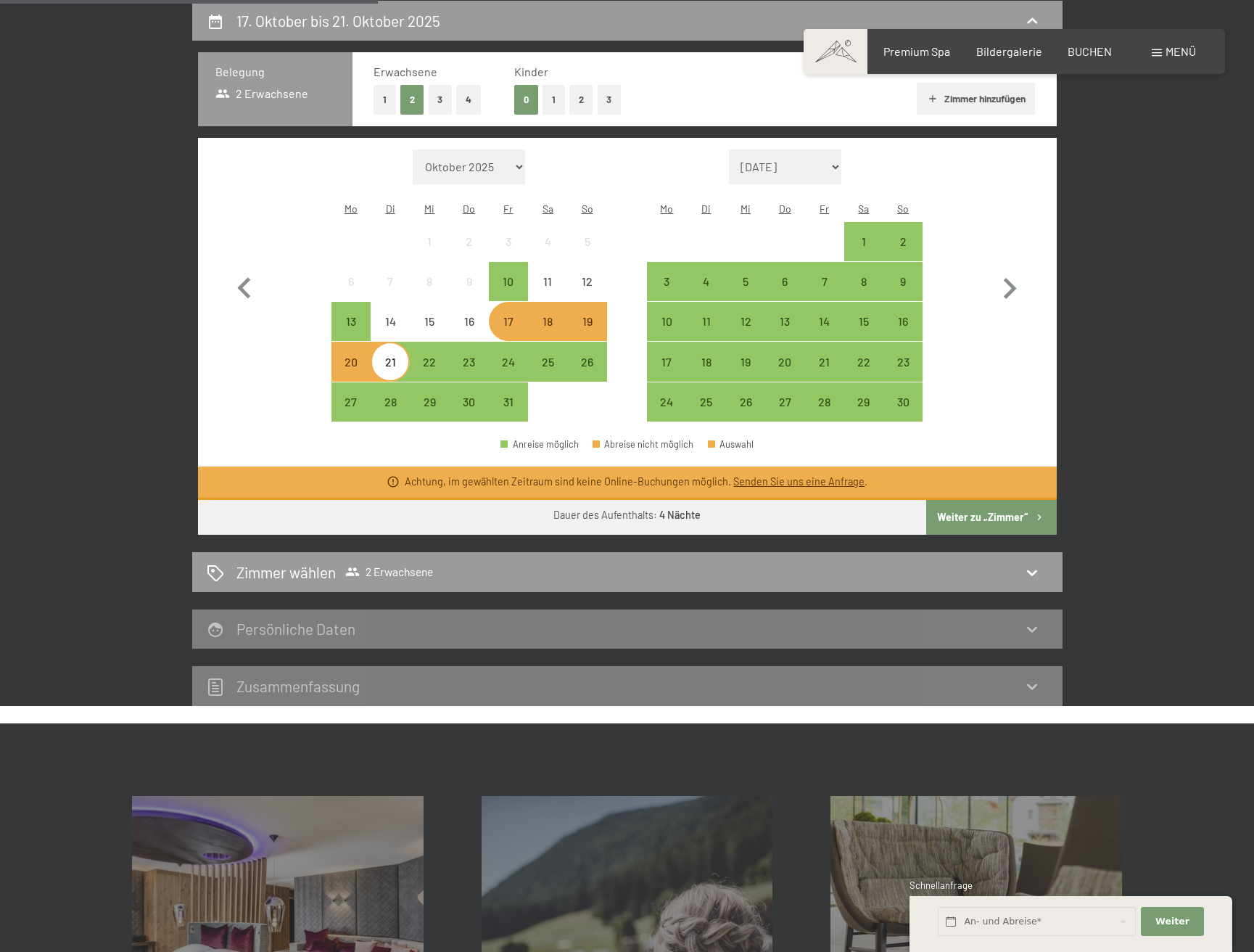
click at [511, 316] on div "17" at bounding box center [508, 334] width 37 height 37
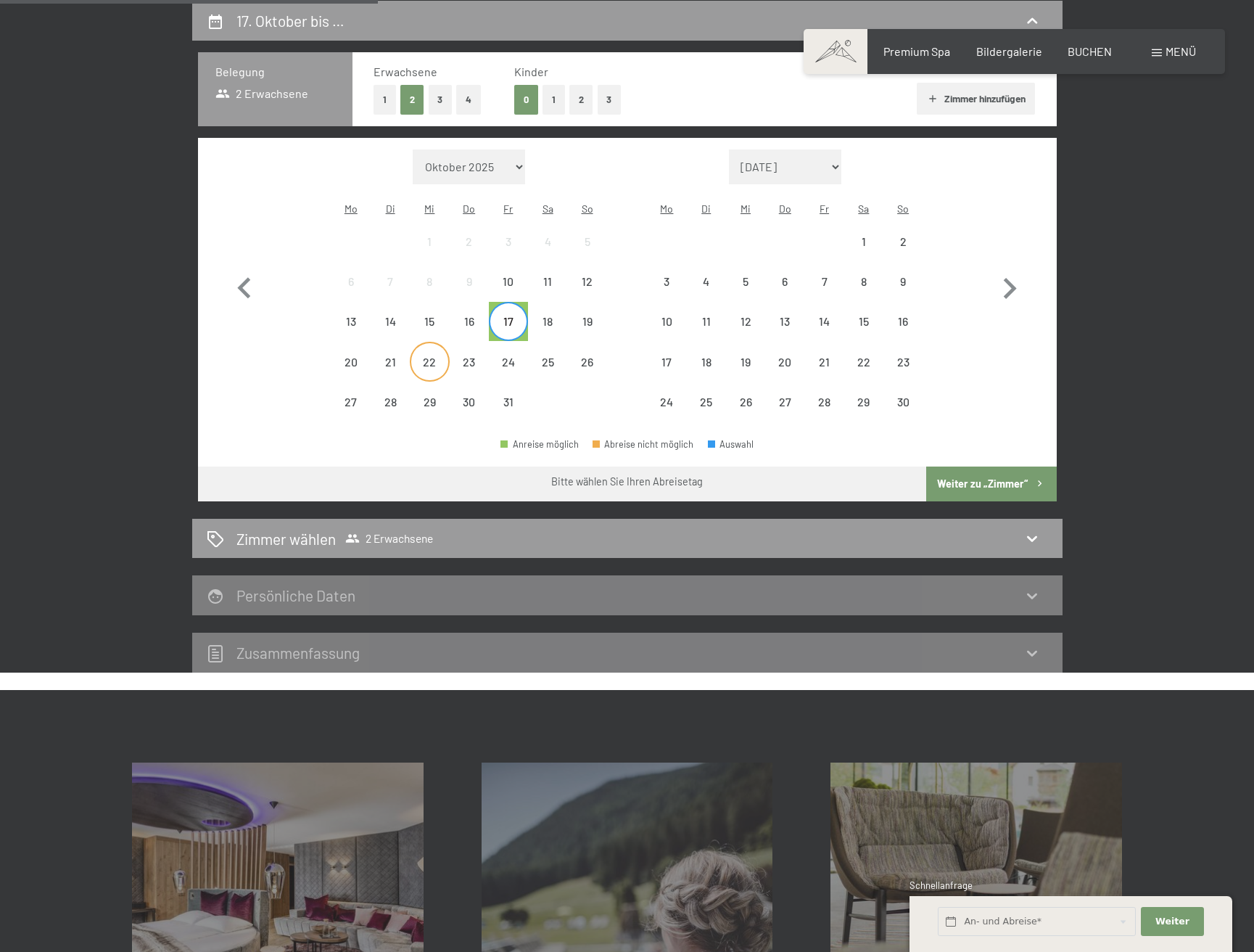
click at [433, 356] on div "22" at bounding box center [429, 374] width 37 height 37
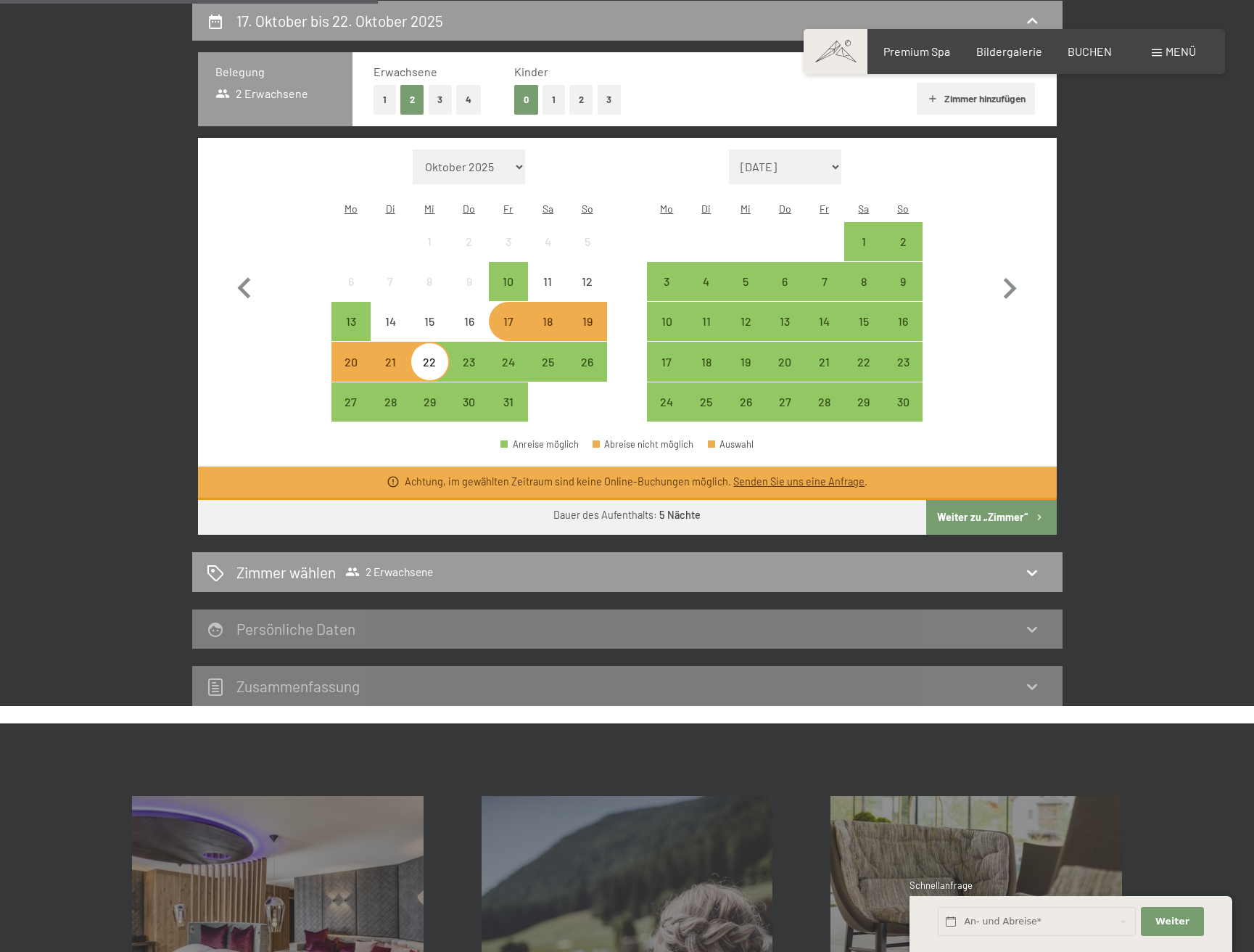
click at [509, 316] on div "17" at bounding box center [508, 334] width 37 height 37
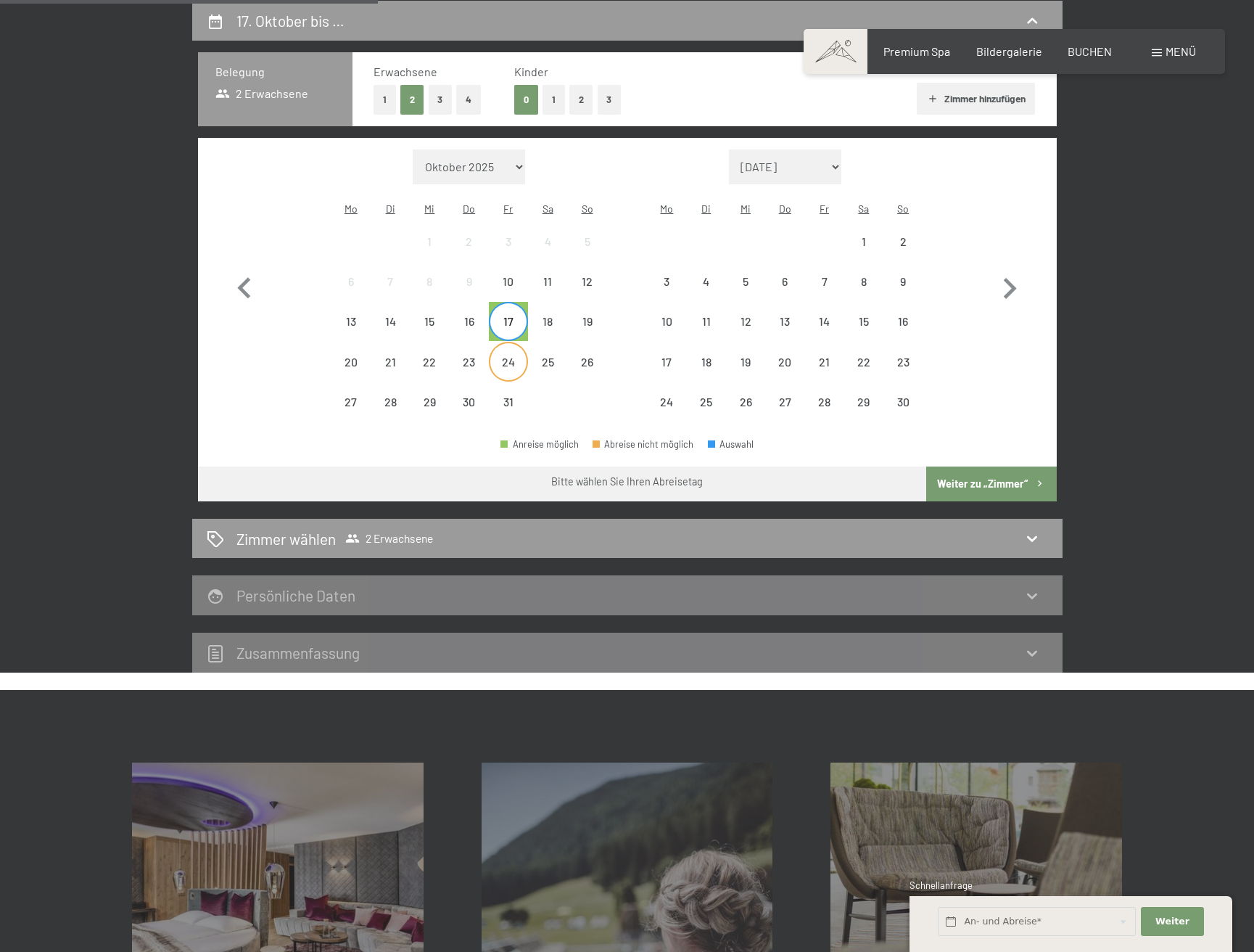
click at [502, 356] on div "24" at bounding box center [508, 374] width 37 height 37
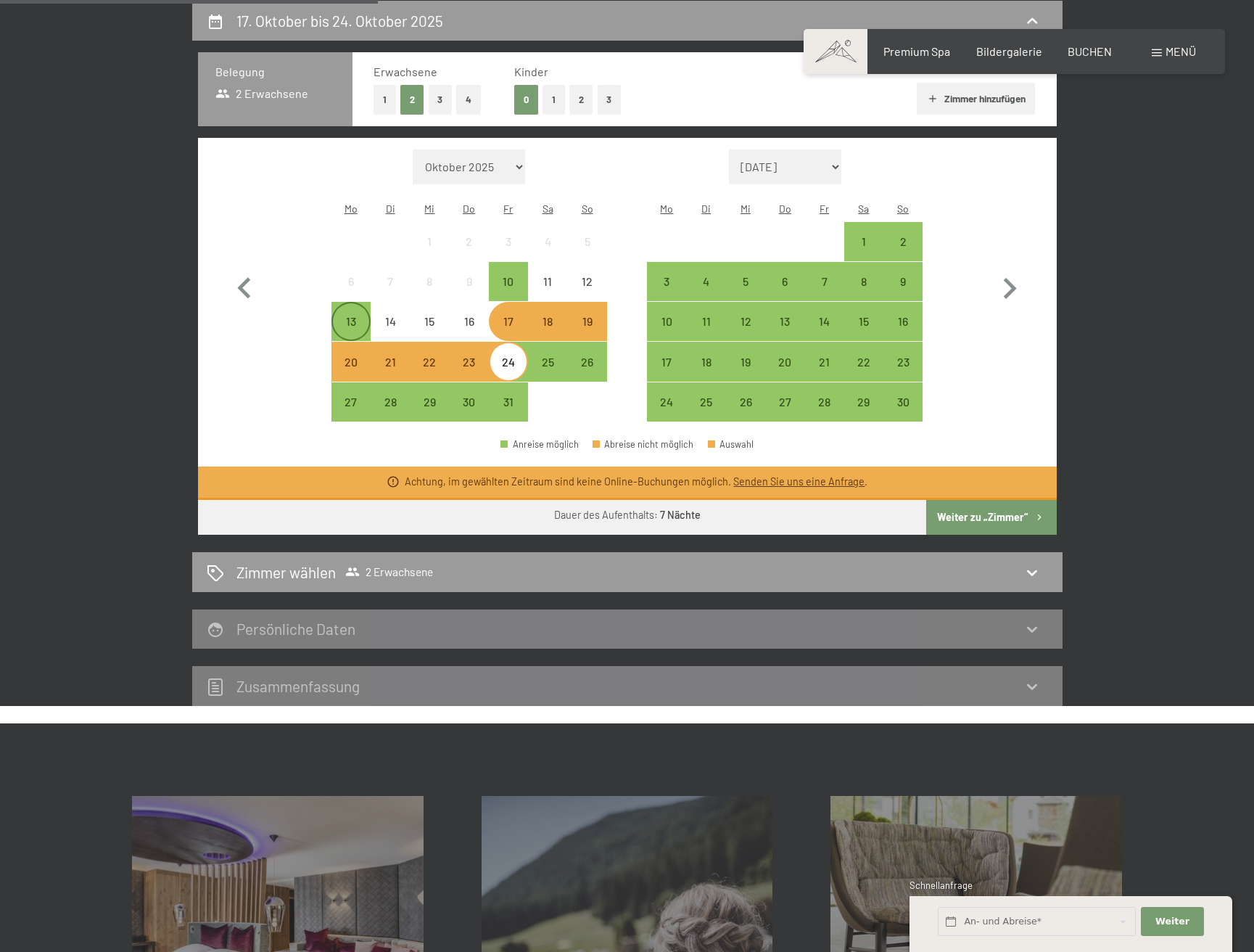
click at [355, 303] on div "13" at bounding box center [351, 321] width 37 height 37
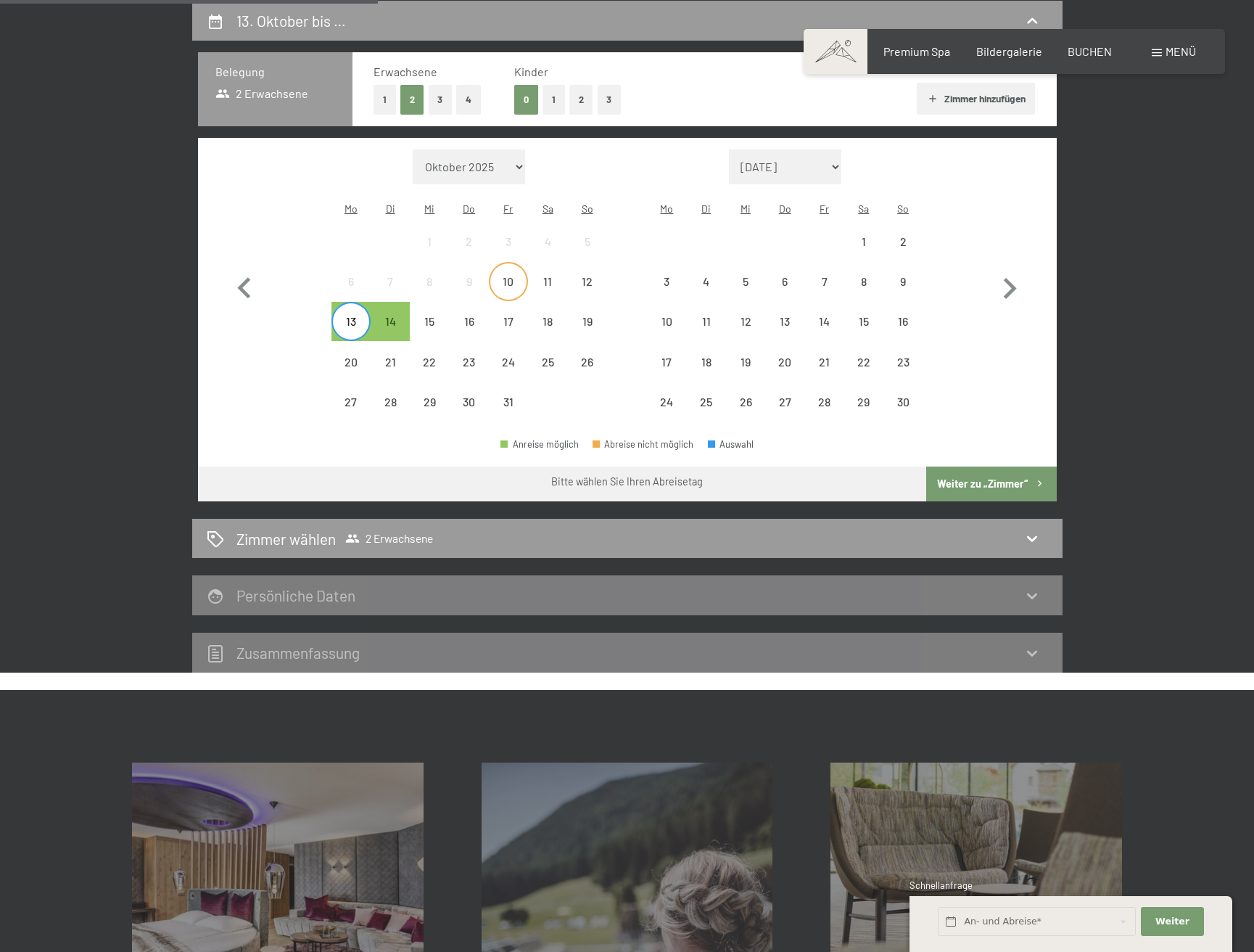
click at [505, 276] on div "10" at bounding box center [508, 294] width 37 height 37
click at [517, 356] on div "24" at bounding box center [508, 374] width 37 height 37
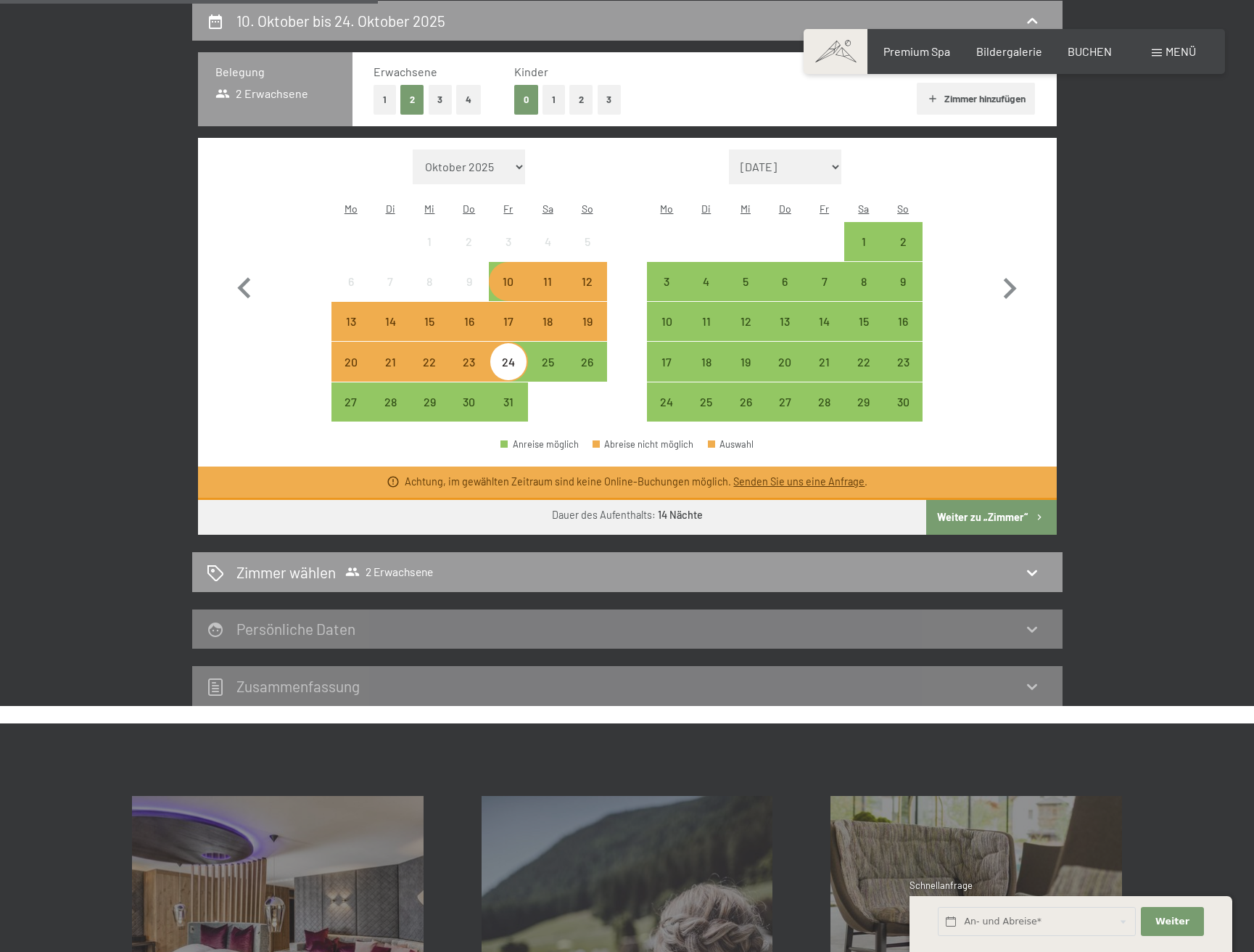
click at [511, 356] on div "24" at bounding box center [508, 374] width 37 height 37
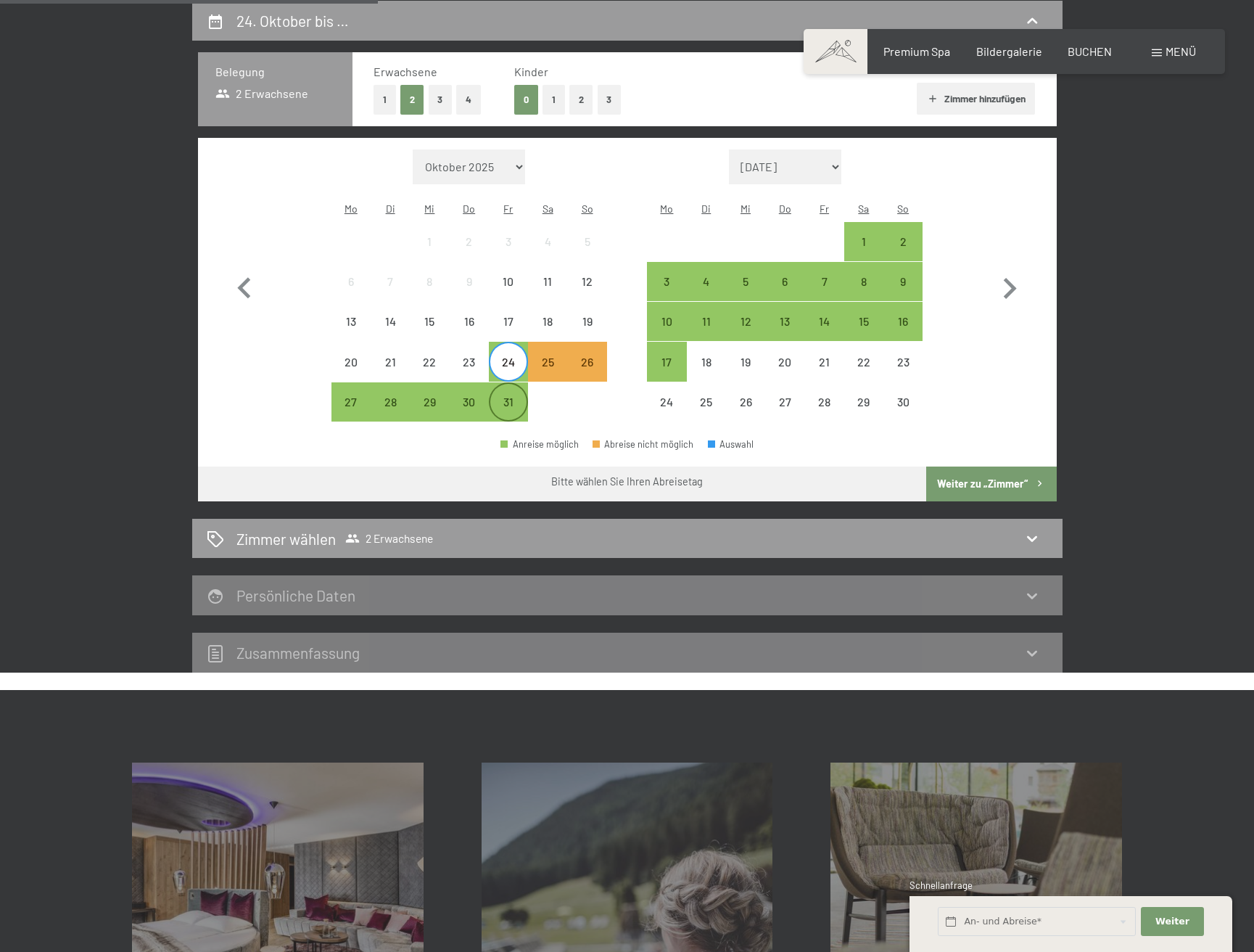
click at [504, 396] on div "31" at bounding box center [508, 414] width 37 height 37
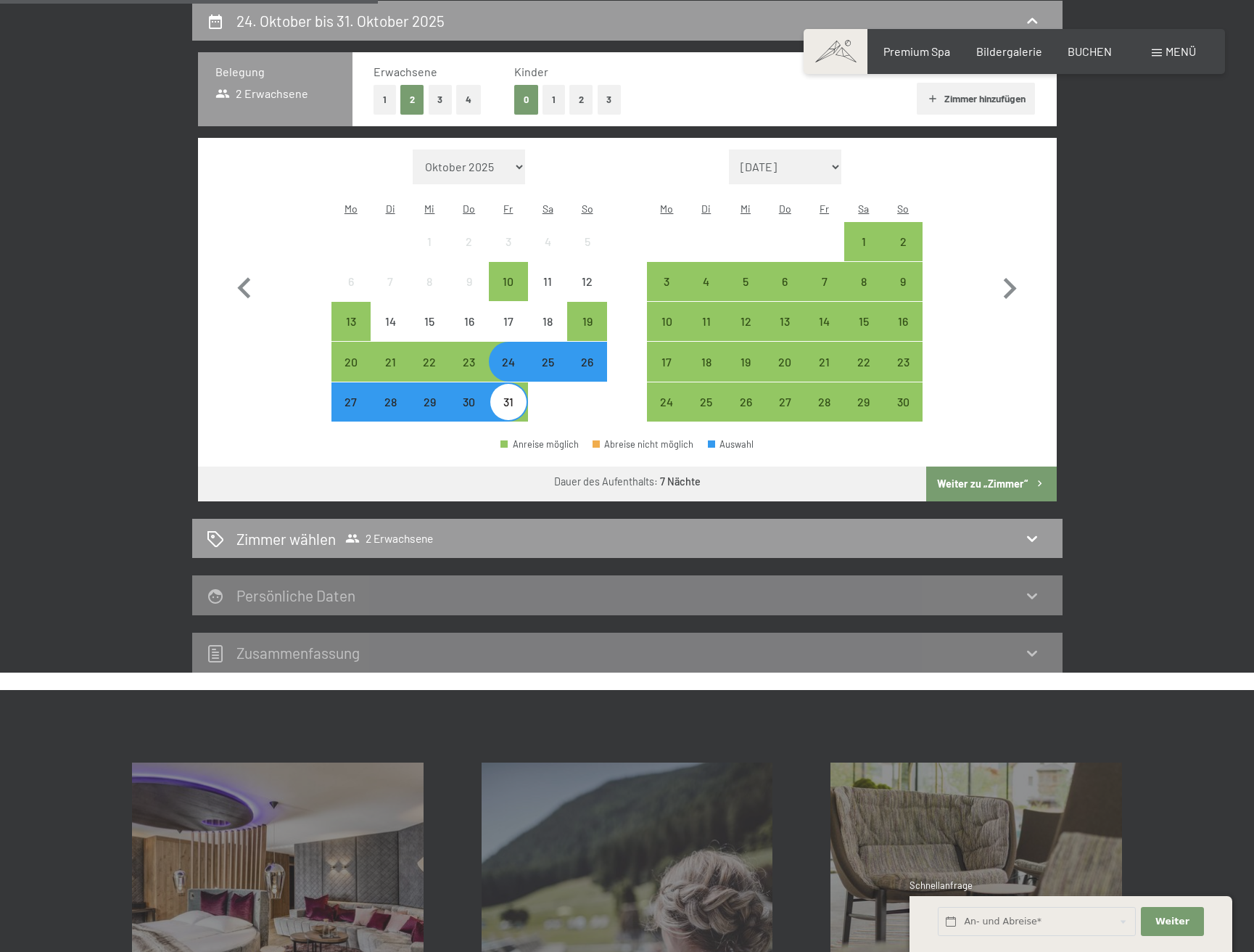
click at [509, 356] on div "24" at bounding box center [508, 374] width 37 height 37
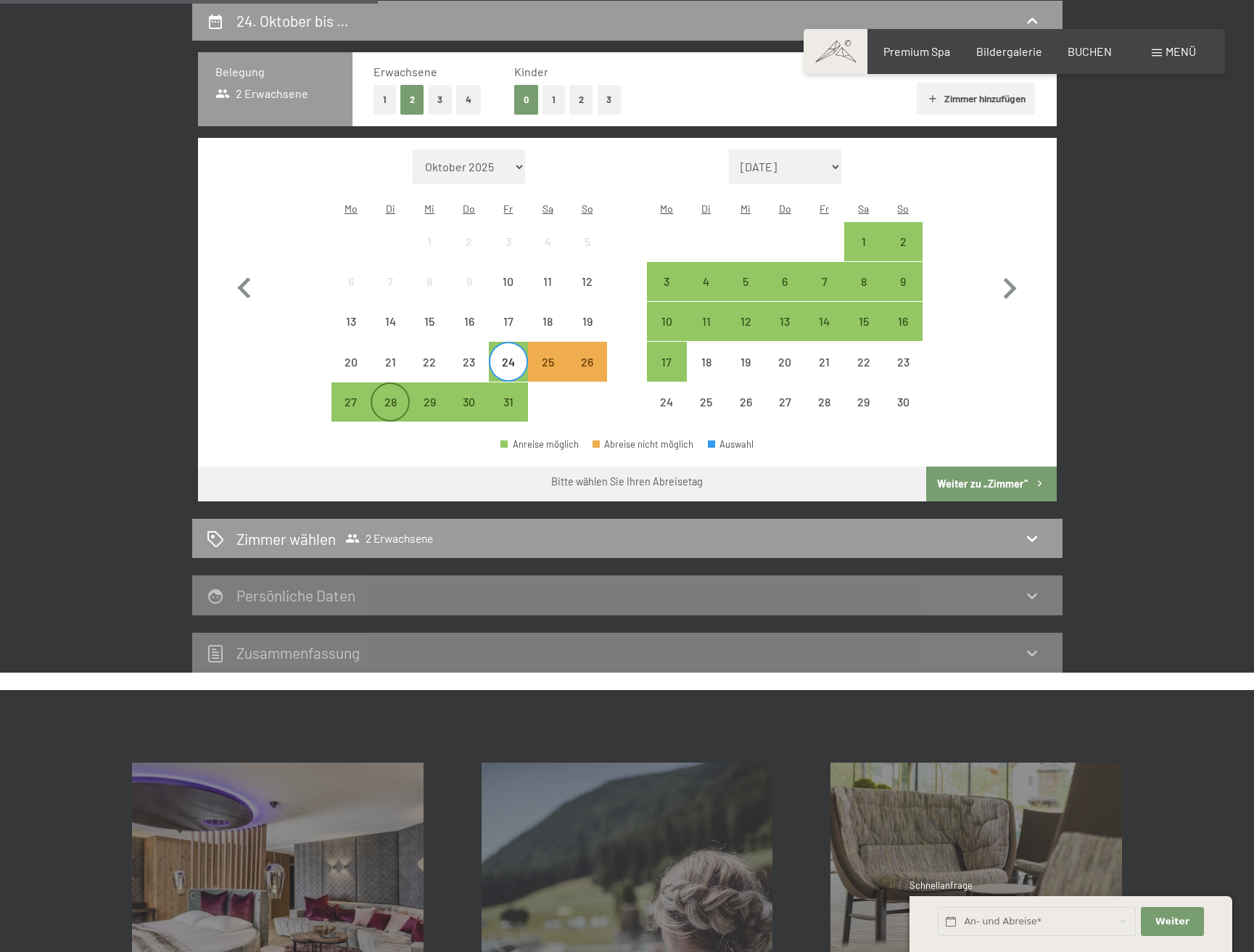
click at [388, 396] on div "28" at bounding box center [390, 414] width 37 height 37
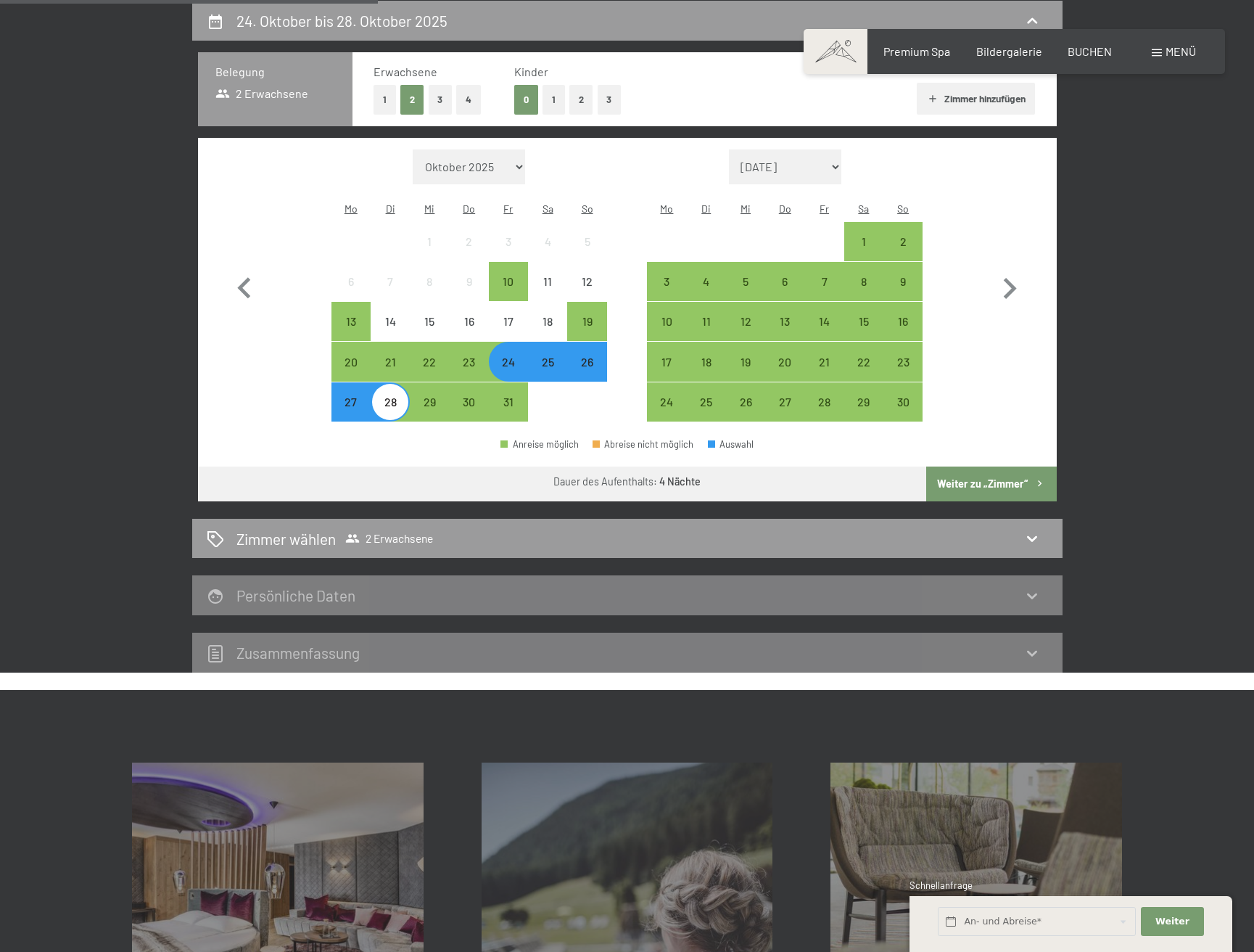
click at [510, 356] on div "24" at bounding box center [508, 374] width 37 height 37
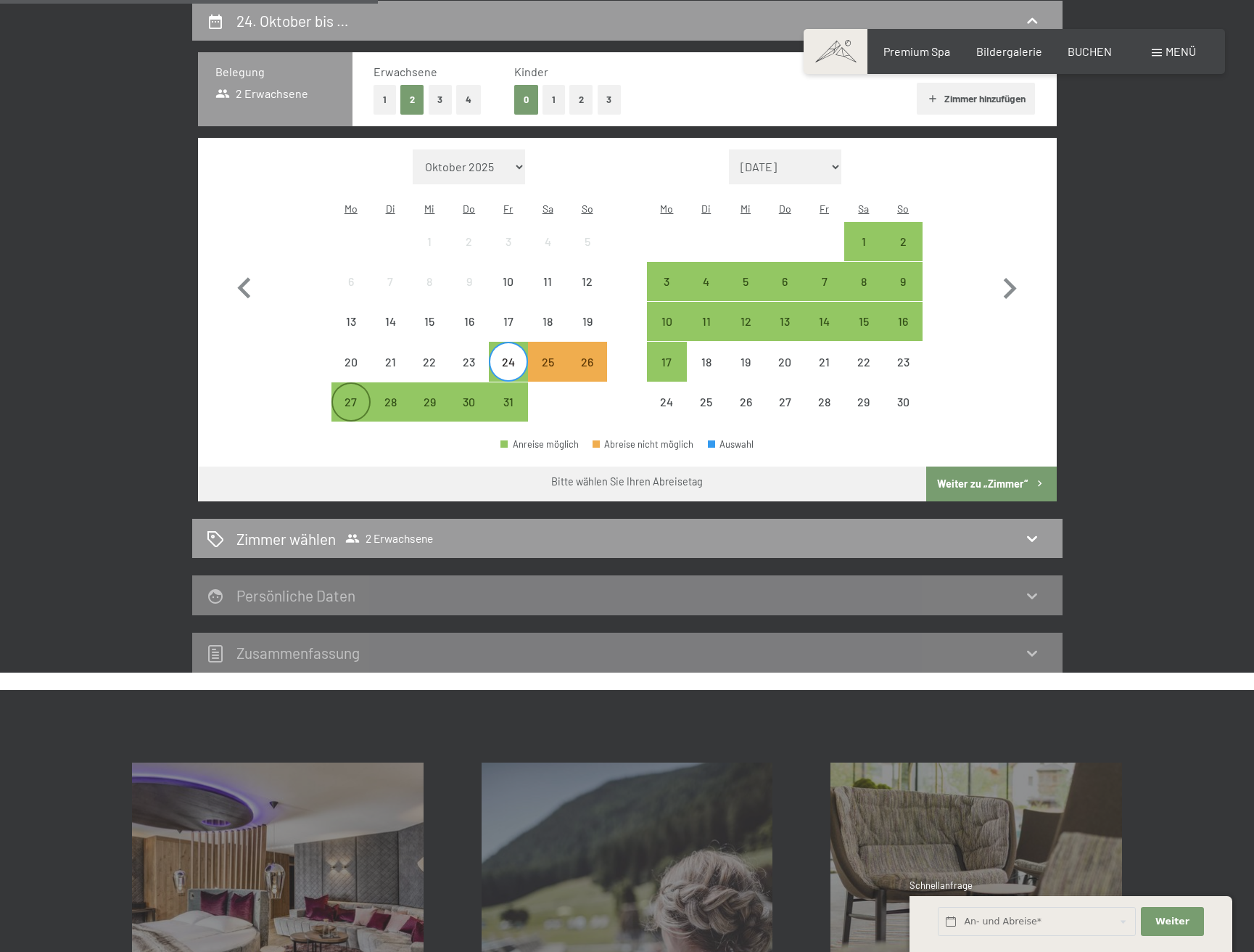
click at [353, 396] on div "27" at bounding box center [351, 414] width 37 height 37
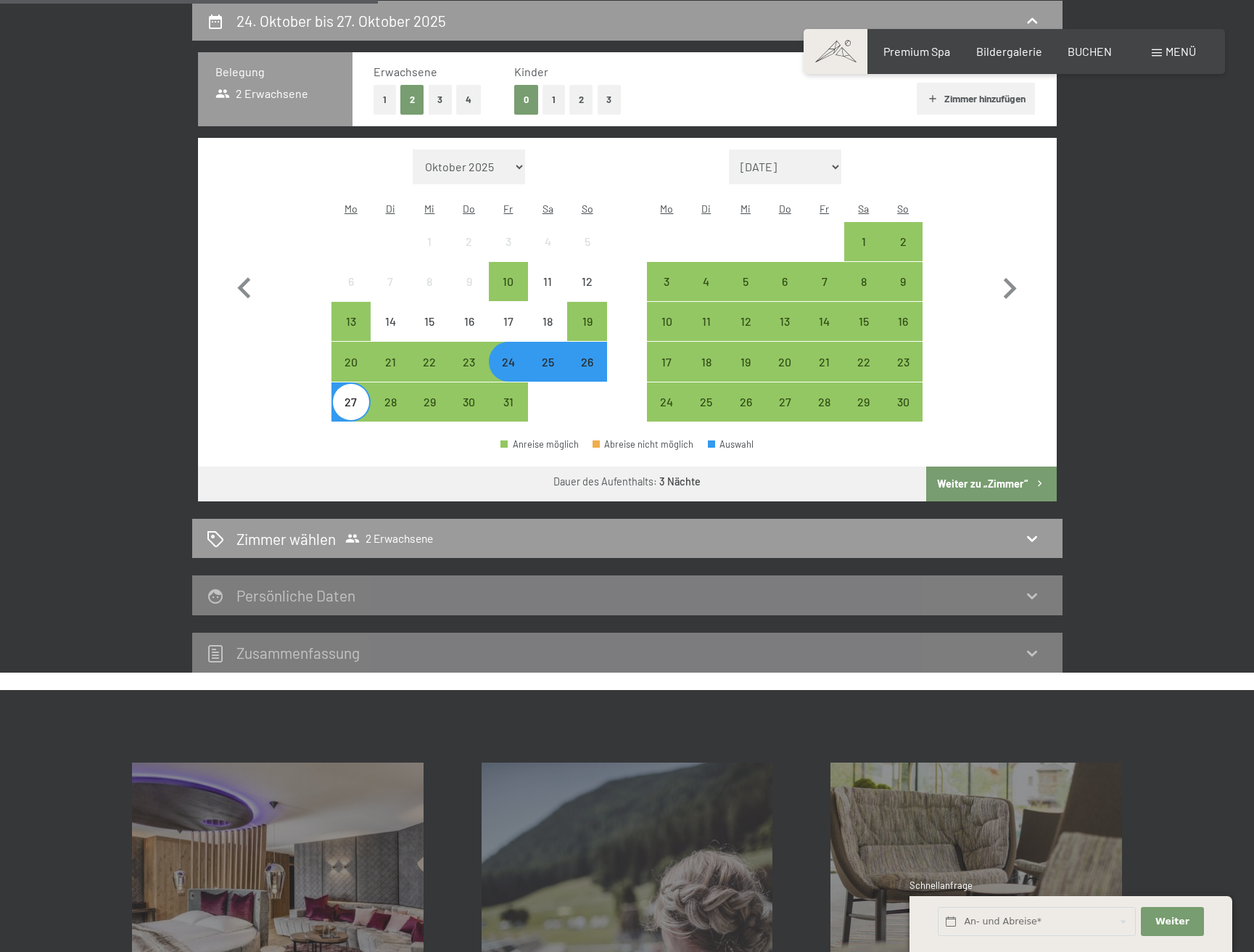
click at [352, 396] on div "27" at bounding box center [351, 414] width 37 height 37
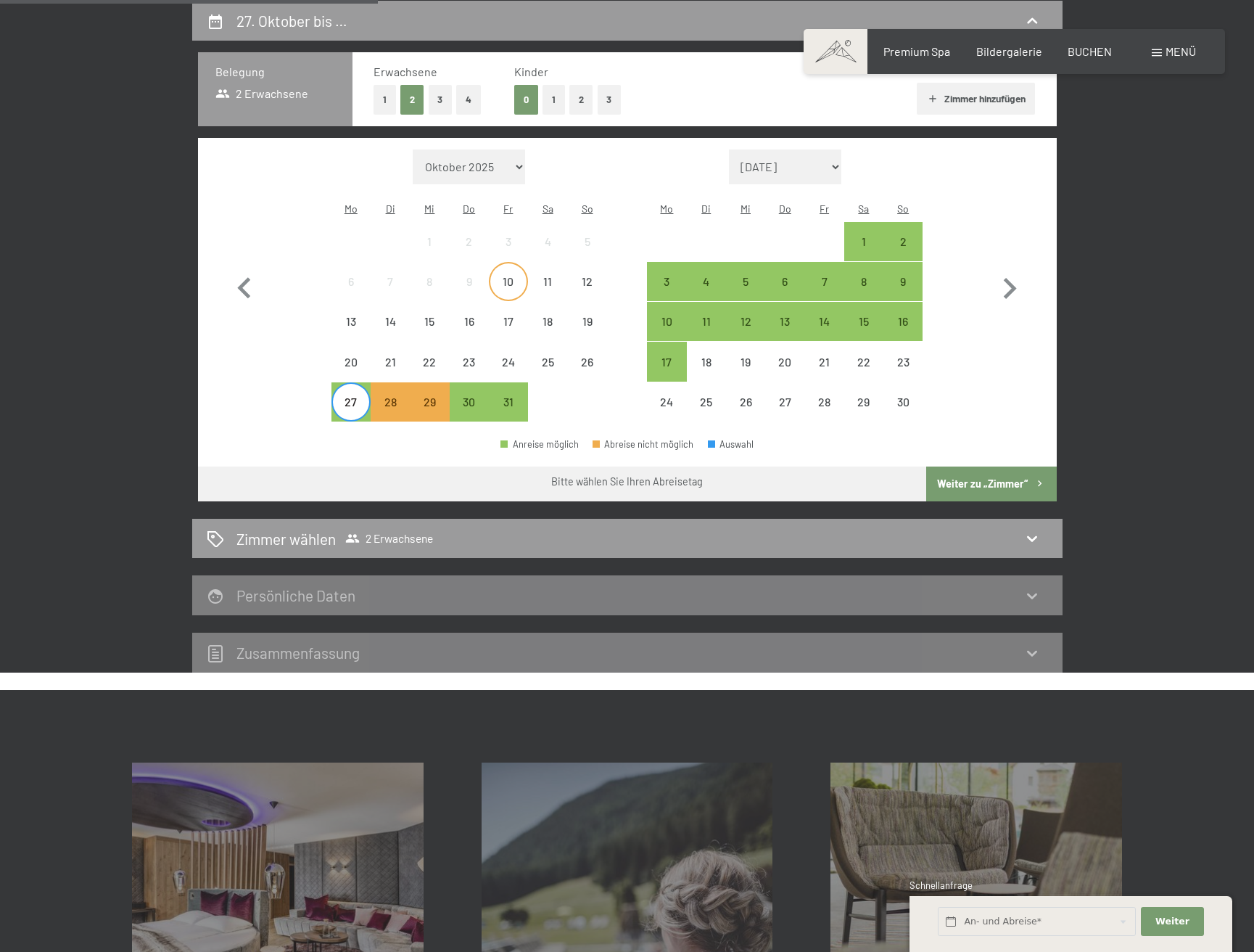
click at [510, 276] on div "10" at bounding box center [508, 294] width 37 height 37
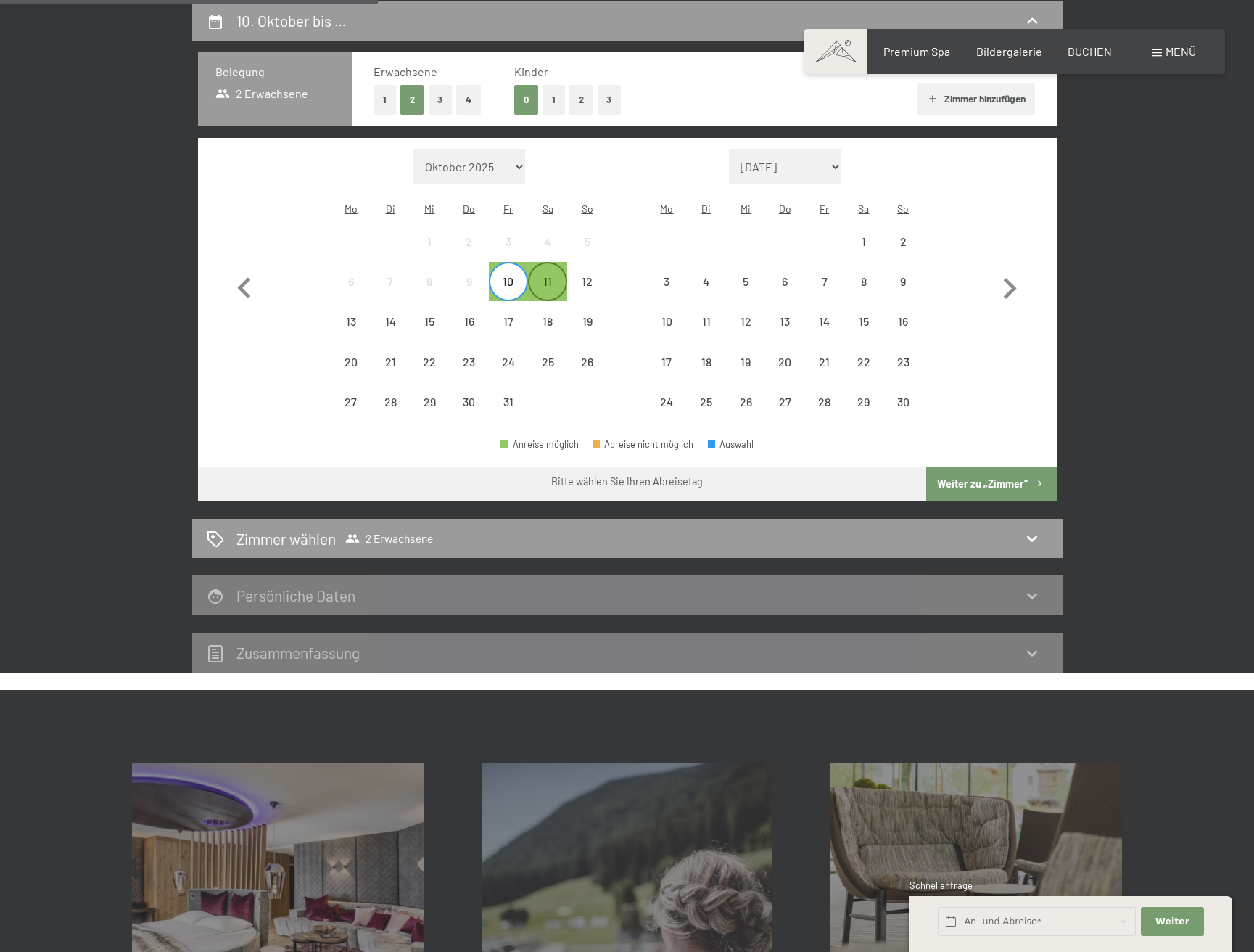
click at [550, 276] on div "11" at bounding box center [547, 294] width 37 height 37
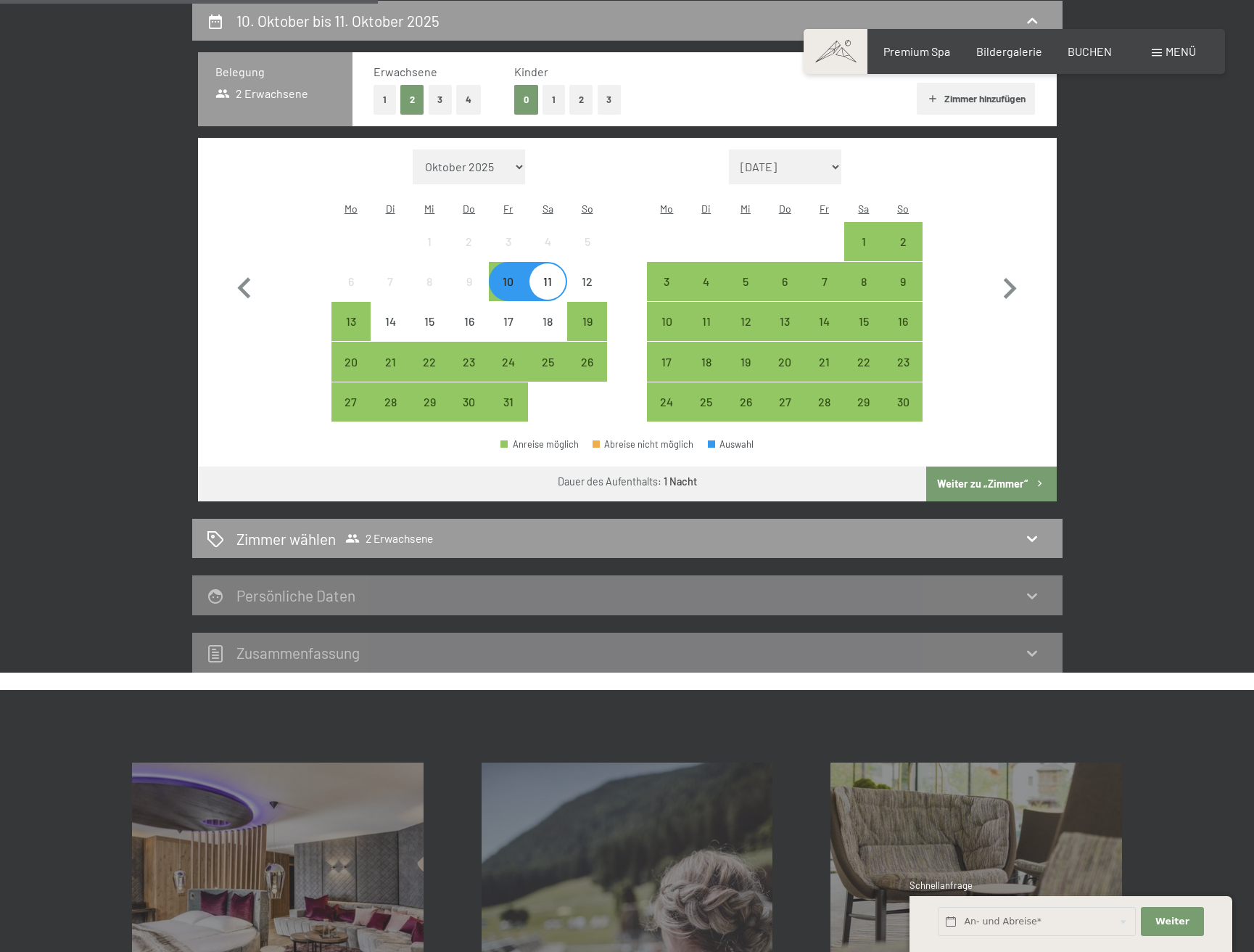
click at [548, 276] on div "11" at bounding box center [547, 294] width 37 height 37
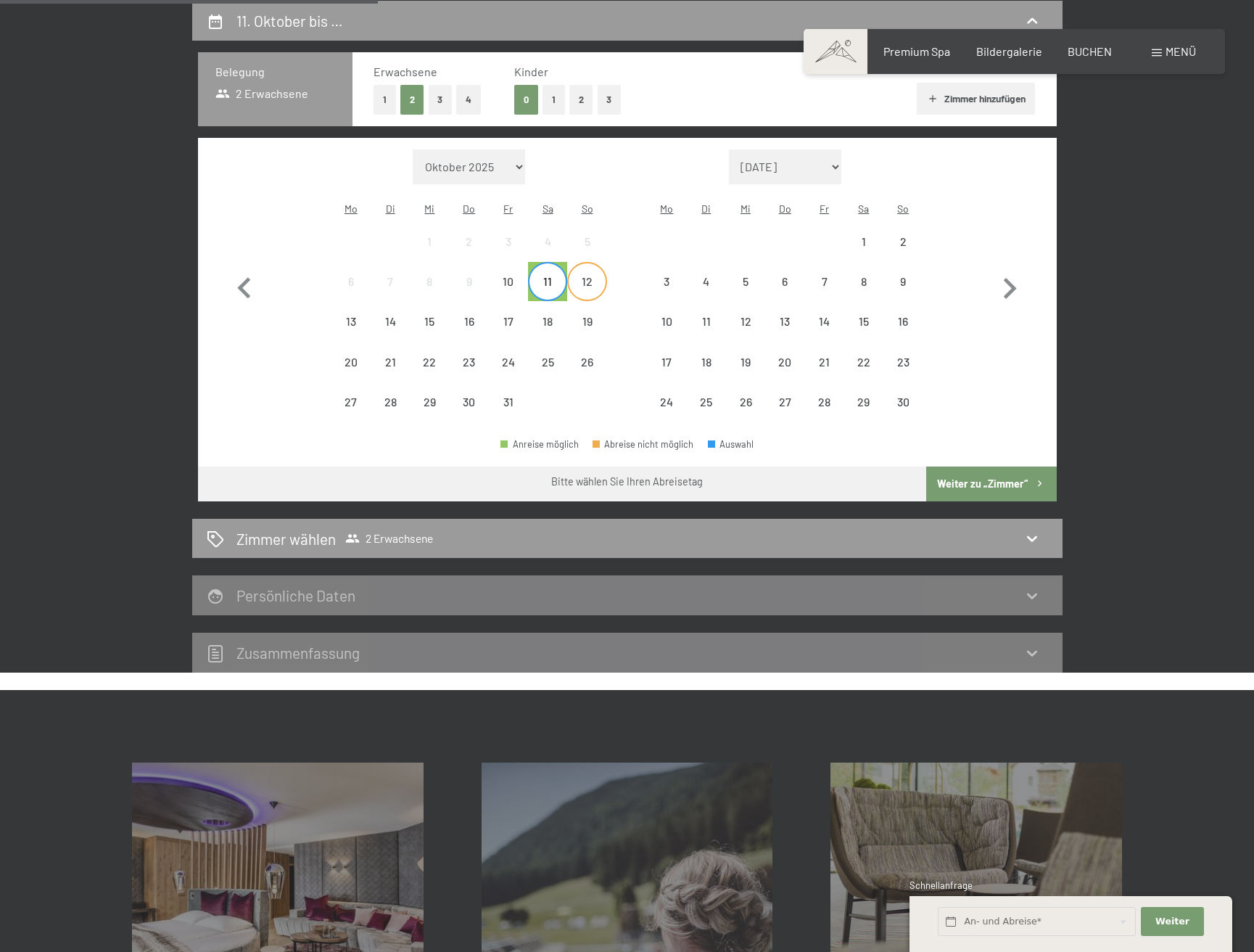
click at [589, 276] on div "12" at bounding box center [586, 294] width 37 height 37
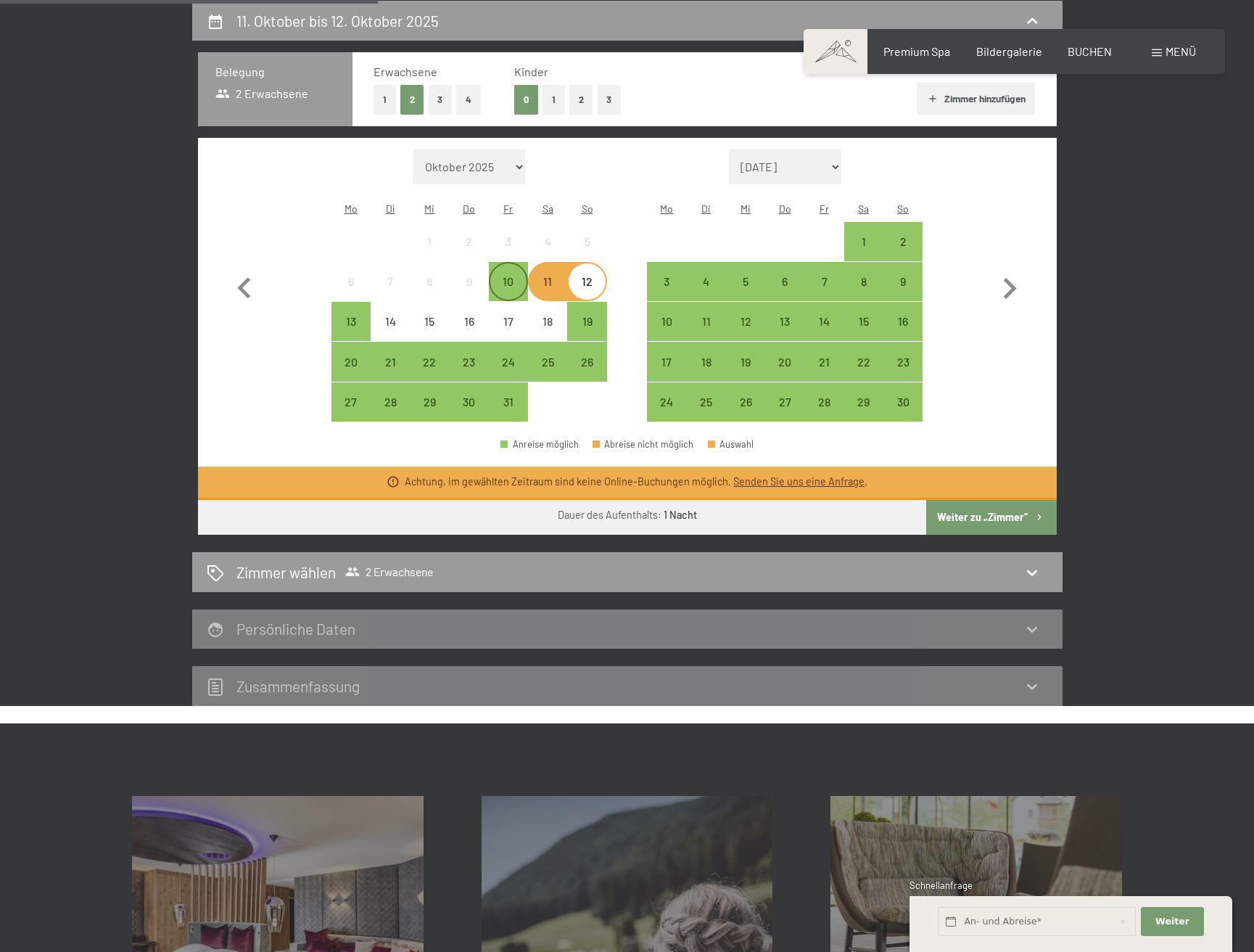
click at [506, 276] on div "10" at bounding box center [508, 294] width 37 height 37
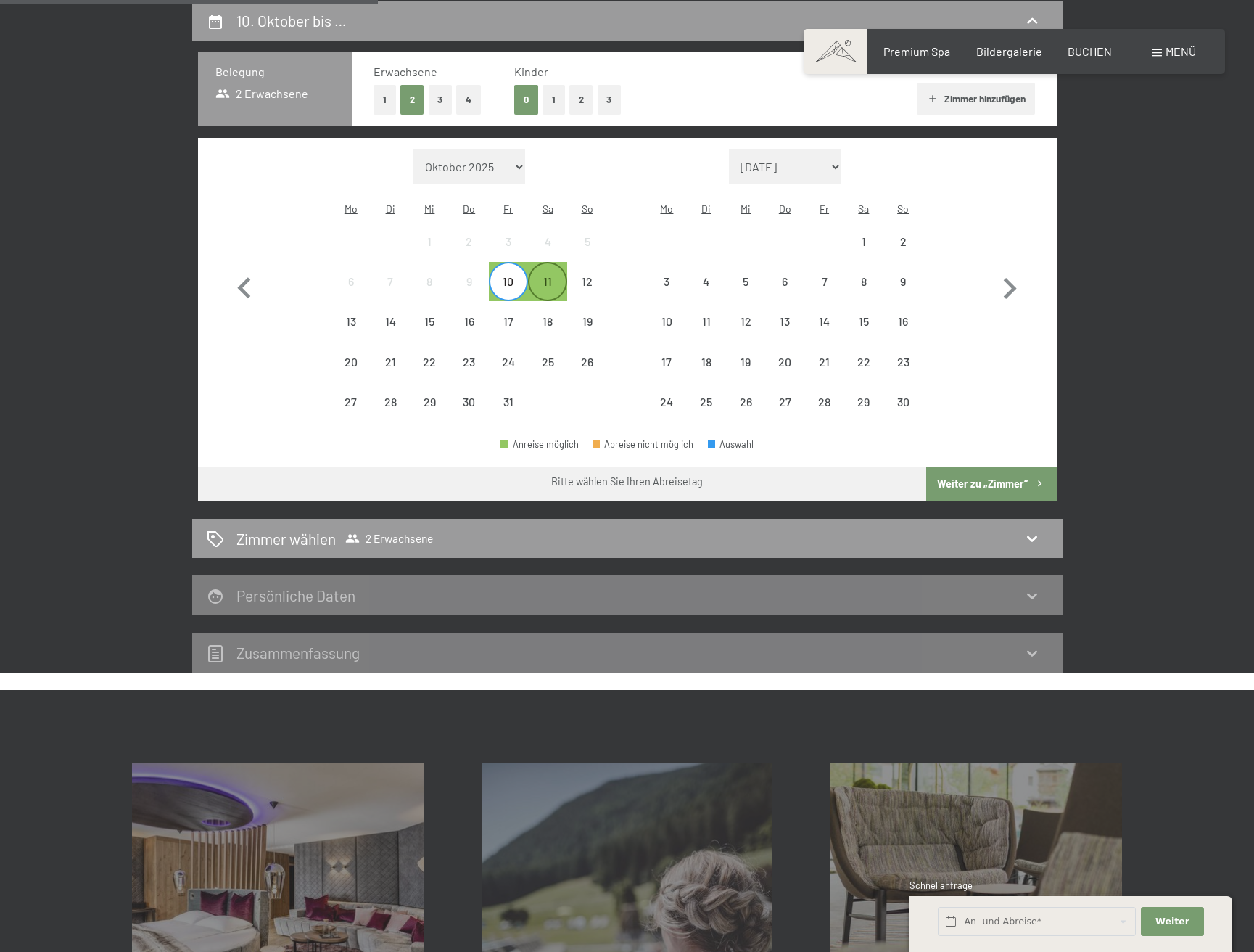
drag, startPoint x: 545, startPoint y: 259, endPoint x: 534, endPoint y: 268, distance: 14.2
click at [545, 276] on div "11" at bounding box center [547, 294] width 37 height 37
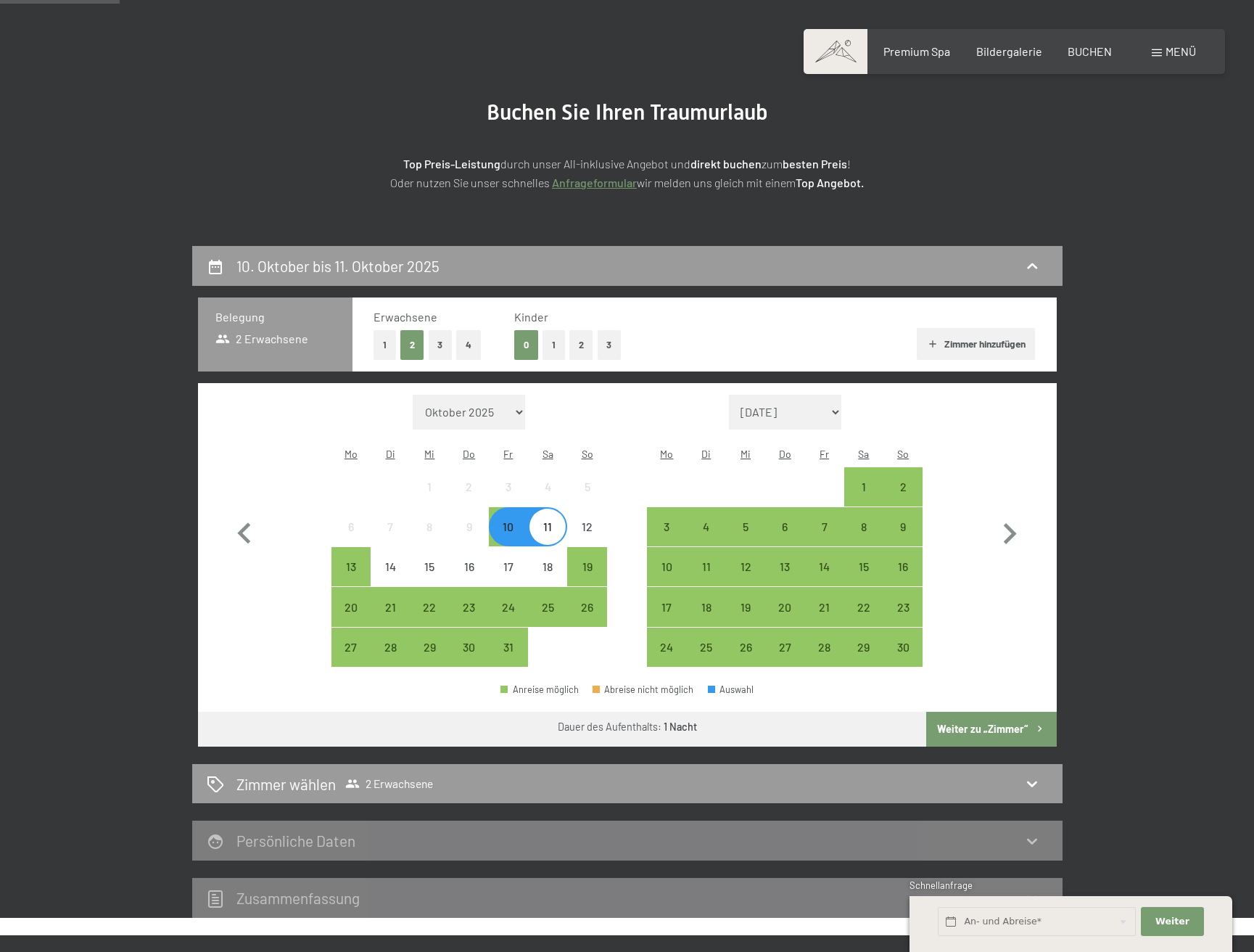
scroll to position [98, 0]
